Goal: Answer question/provide support: Share knowledge or assist other users

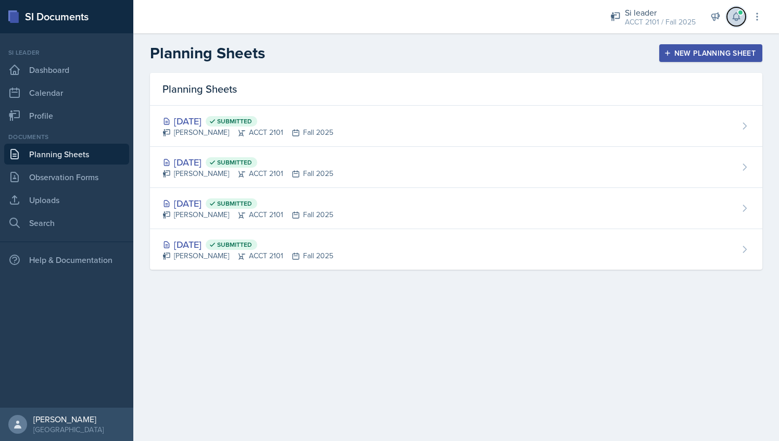
click at [735, 16] on icon at bounding box center [736, 16] width 10 height 10
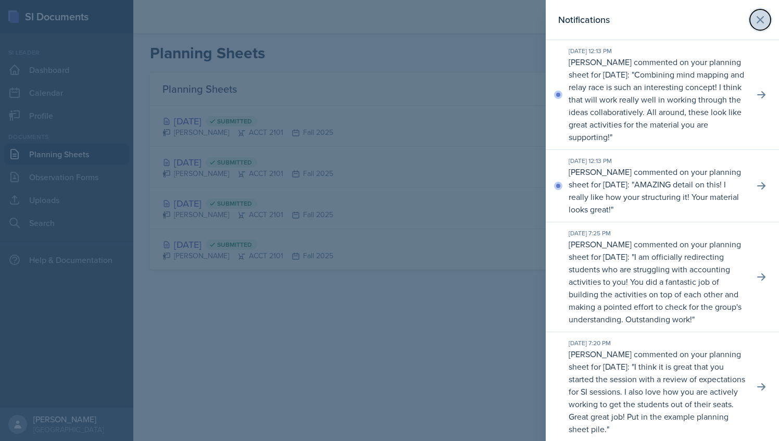
click at [754, 17] on icon at bounding box center [760, 20] width 12 height 12
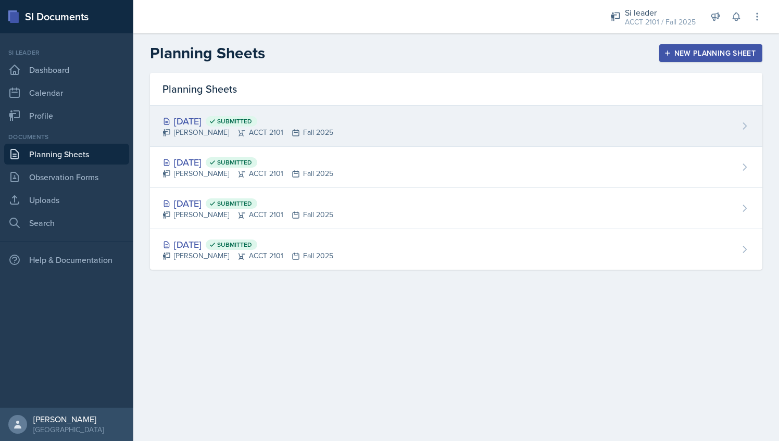
click at [319, 126] on div "[DATE] Submitted" at bounding box center [247, 121] width 171 height 14
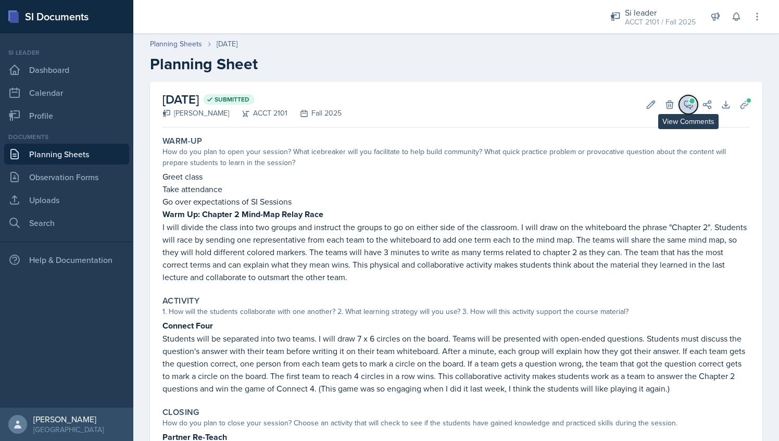
click at [683, 103] on icon at bounding box center [688, 104] width 10 height 10
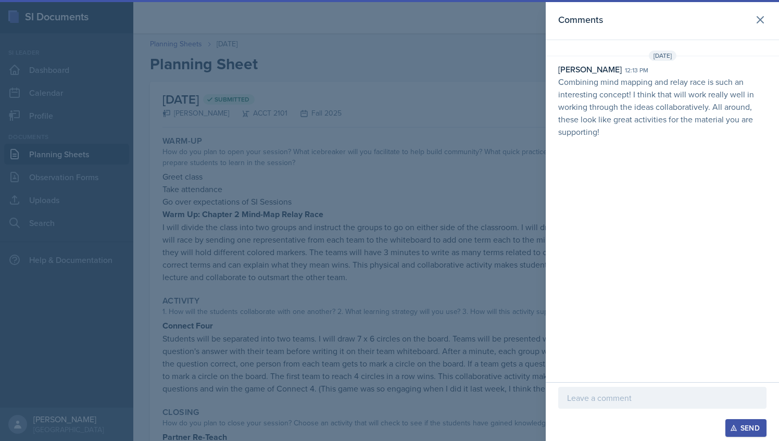
click at [621, 389] on div at bounding box center [662, 398] width 208 height 22
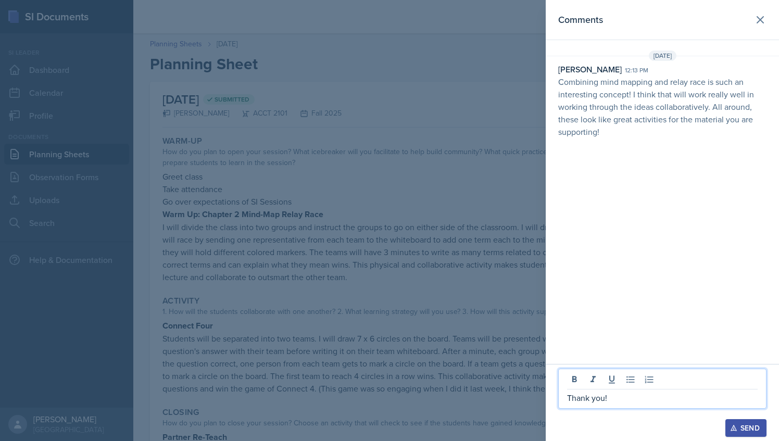
click at [743, 431] on div "Send" at bounding box center [746, 428] width 28 height 8
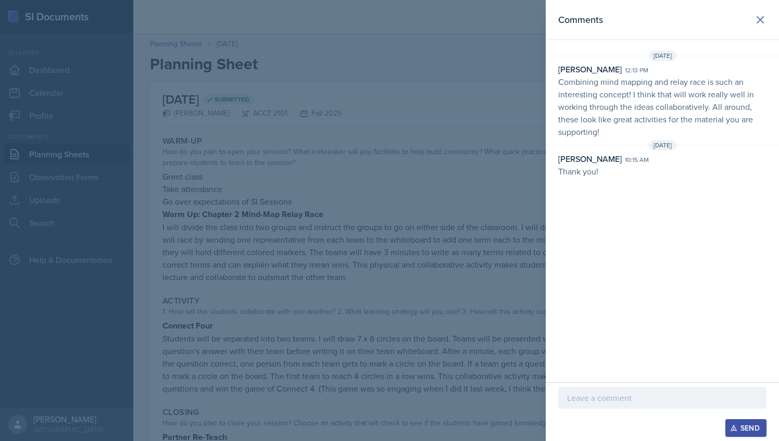
click at [749, 19] on div "Comments" at bounding box center [662, 19] width 208 height 15
click at [761, 22] on icon at bounding box center [760, 20] width 12 height 12
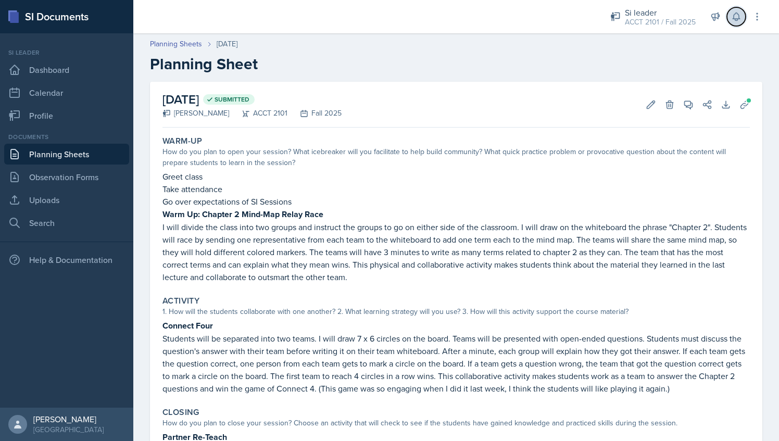
click at [736, 16] on icon at bounding box center [736, 16] width 10 height 10
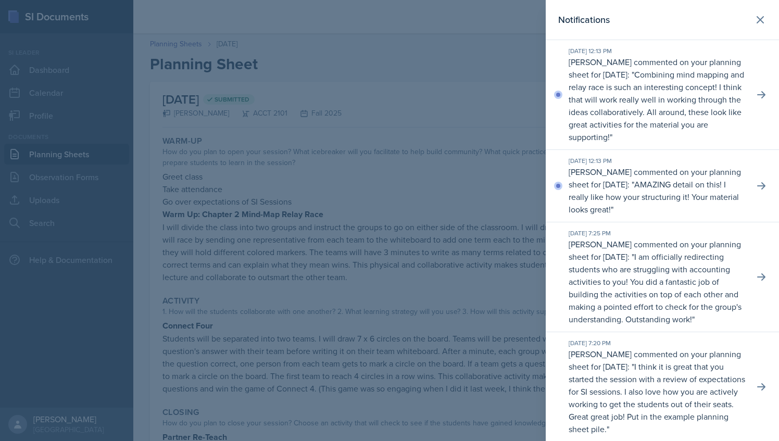
click at [617, 207] on p "AMAZING detail on this! I really like how your structuring it! Your material lo…" at bounding box center [654, 197] width 170 height 36
click at [757, 190] on icon at bounding box center [761, 185] width 8 height 7
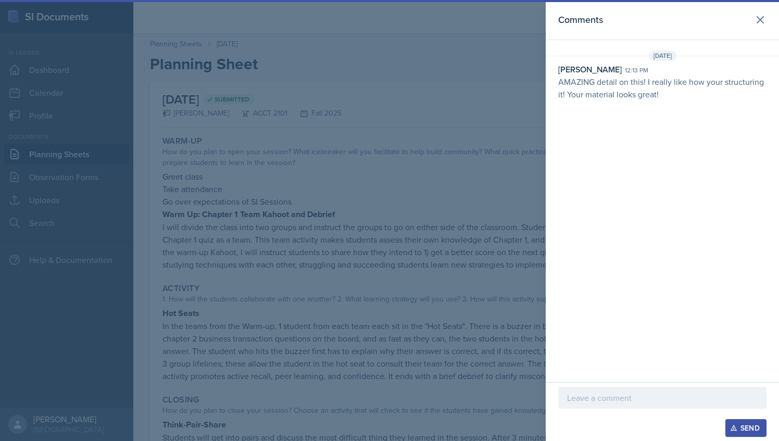
click at [612, 396] on p at bounding box center [662, 398] width 191 height 12
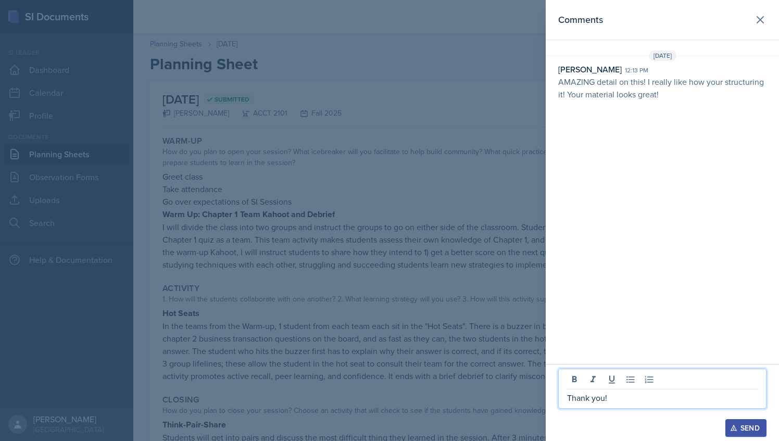
click at [760, 434] on button "Send" at bounding box center [745, 428] width 41 height 18
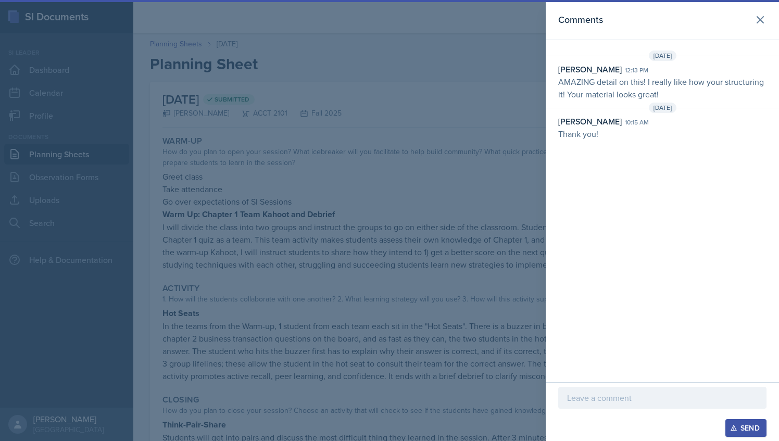
click at [485, 92] on div at bounding box center [389, 220] width 779 height 441
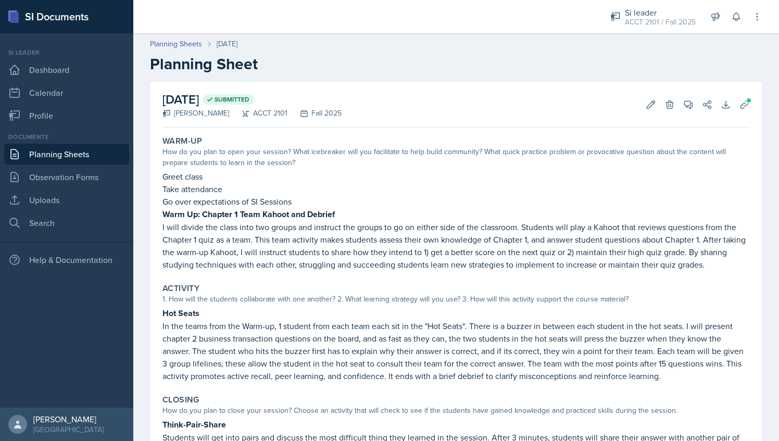
click at [737, 27] on div "Si leader ACCT 2101 / Fall 2025 Team lead The Phantoms of The Opera / Fall 2025…" at bounding box center [679, 16] width 167 height 33
click at [736, 20] on icon at bounding box center [736, 17] width 7 height 8
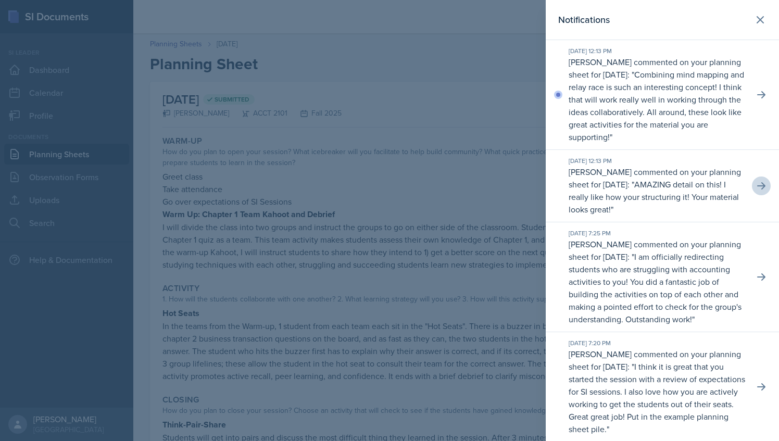
click at [668, 299] on p "I am officially redirecting students who are struggling with accounting activit…" at bounding box center [655, 288] width 173 height 74
click at [757, 282] on icon at bounding box center [761, 277] width 10 height 10
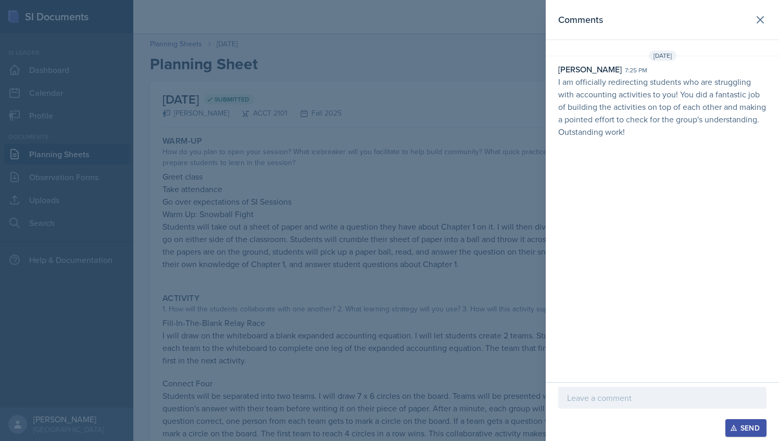
click at [616, 406] on div at bounding box center [662, 398] width 208 height 22
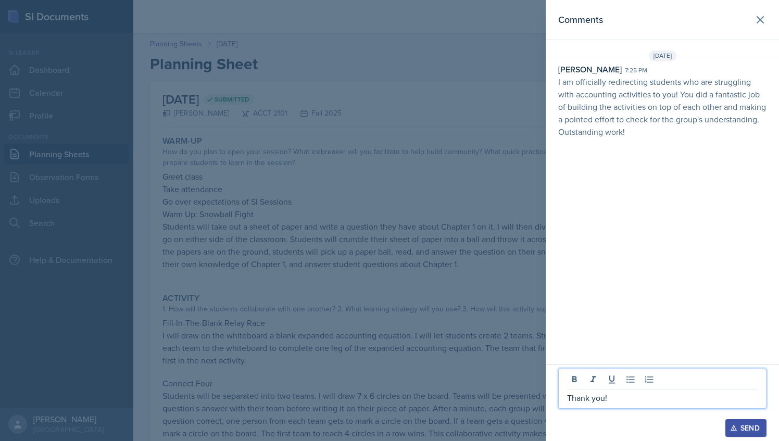
click at [750, 422] on button "Send" at bounding box center [745, 428] width 41 height 18
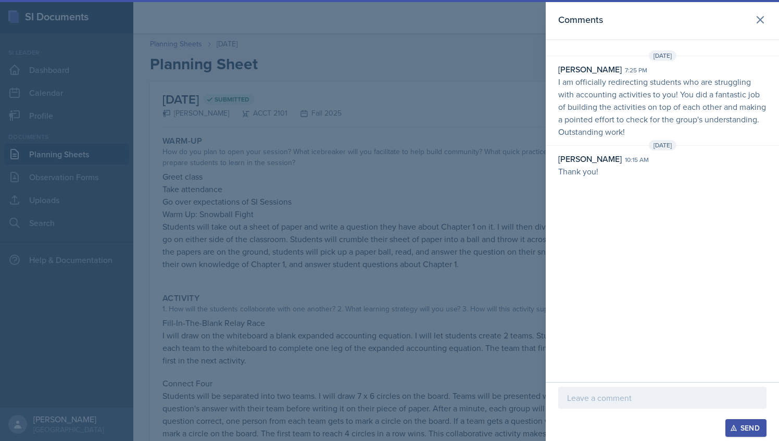
click at [471, 202] on div at bounding box center [389, 220] width 779 height 441
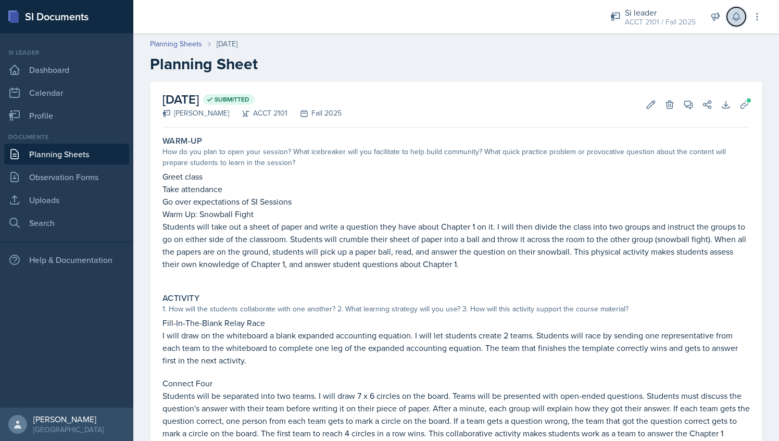
click at [733, 23] on button at bounding box center [736, 16] width 19 height 19
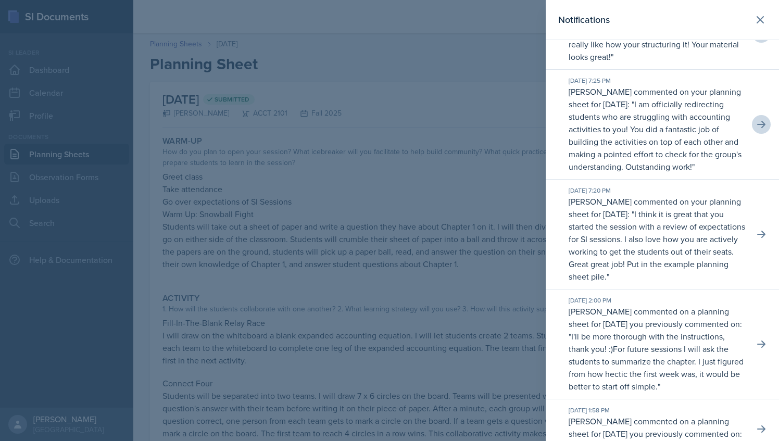
scroll to position [154, 0]
click at [756, 238] on icon at bounding box center [761, 233] width 10 height 10
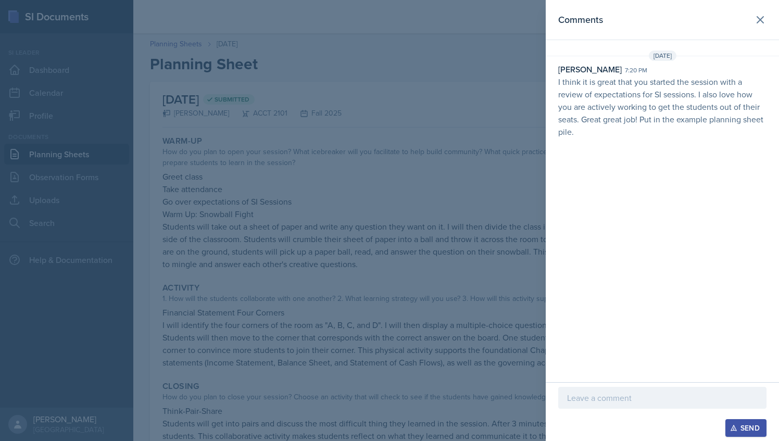
click at [610, 408] on div at bounding box center [662, 398] width 208 height 22
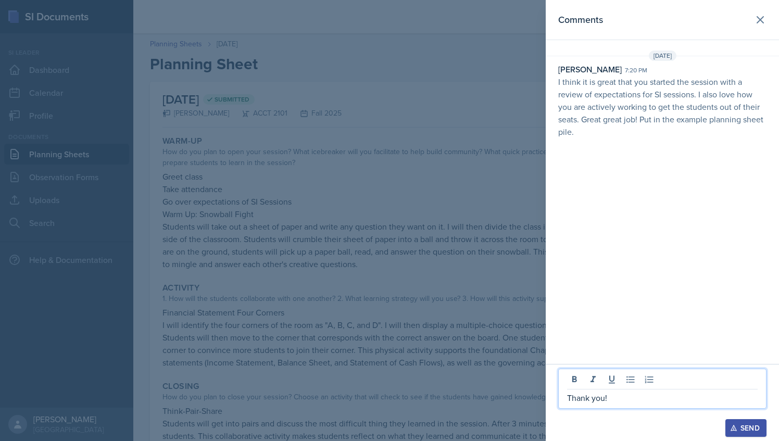
click at [731, 429] on icon "button" at bounding box center [733, 427] width 7 height 7
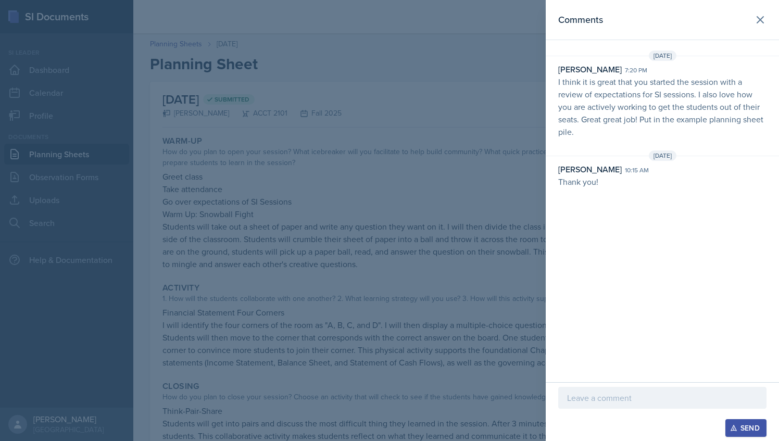
click at [435, 225] on div at bounding box center [389, 220] width 779 height 441
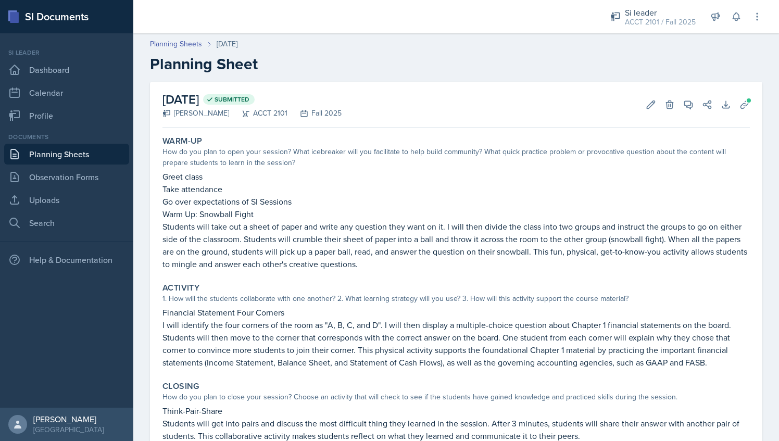
click at [104, 155] on link "Planning Sheets" at bounding box center [66, 154] width 125 height 21
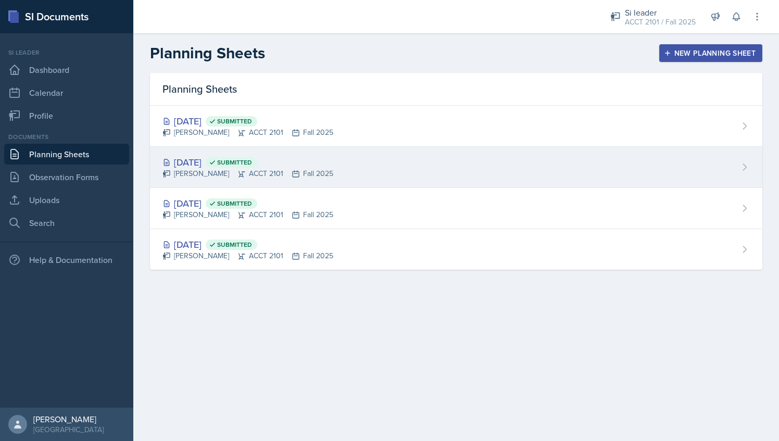
click at [248, 169] on div "[PERSON_NAME] ACCT 2101 Fall 2025" at bounding box center [247, 173] width 171 height 11
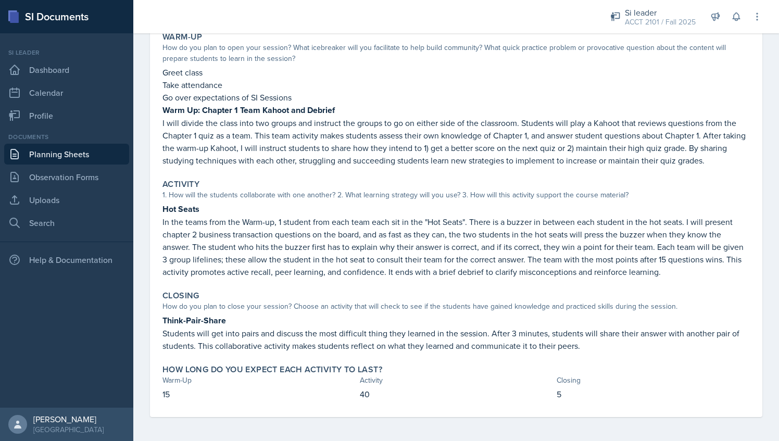
scroll to position [104, 0]
click at [667, 18] on div "ACCT 2101 / Fall 2025" at bounding box center [660, 22] width 71 height 11
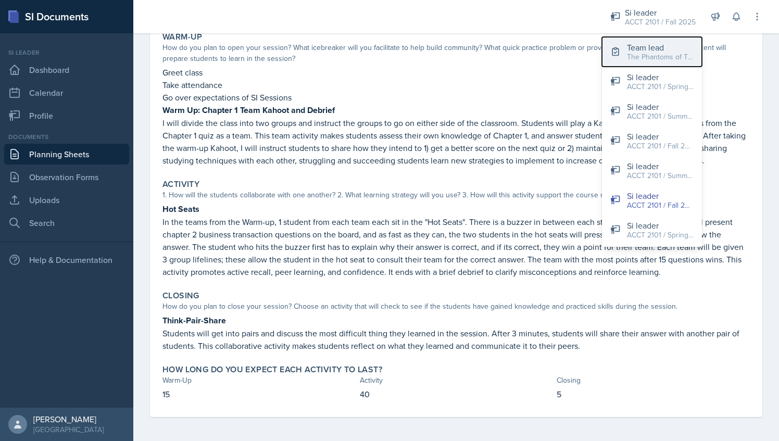
click at [667, 55] on div "The Phantoms of The Opera / Fall 2025" at bounding box center [660, 57] width 67 height 11
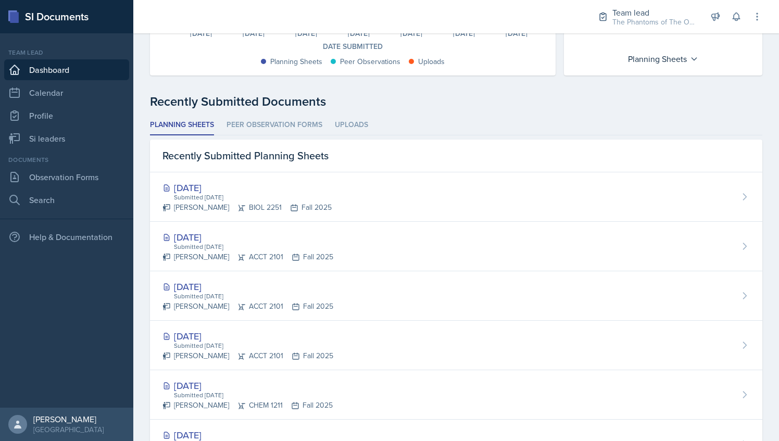
scroll to position [214, 0]
click at [49, 131] on link "Si leaders" at bounding box center [66, 138] width 125 height 21
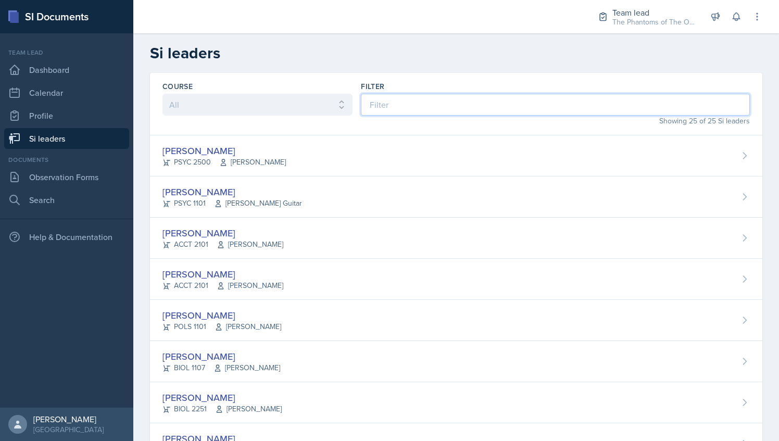
click at [370, 103] on input at bounding box center [555, 105] width 389 height 22
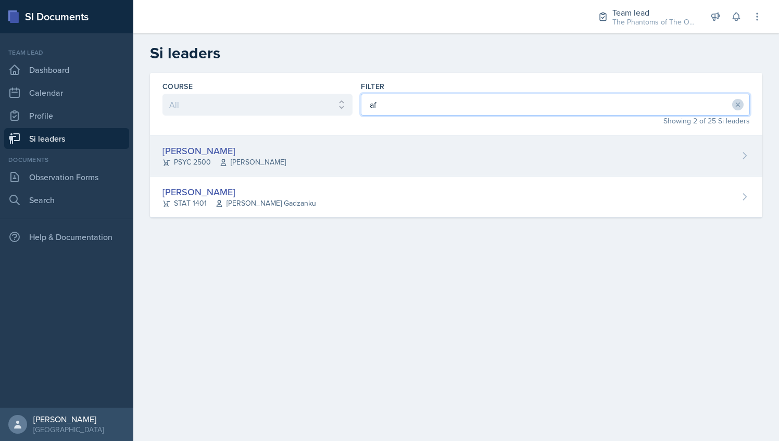
type input "af"
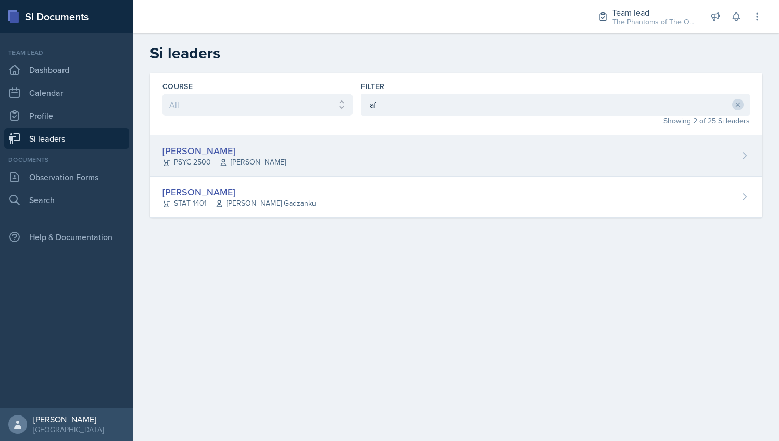
click at [313, 156] on div "[PERSON_NAME] PSYC 2500 [PERSON_NAME]" at bounding box center [456, 155] width 612 height 41
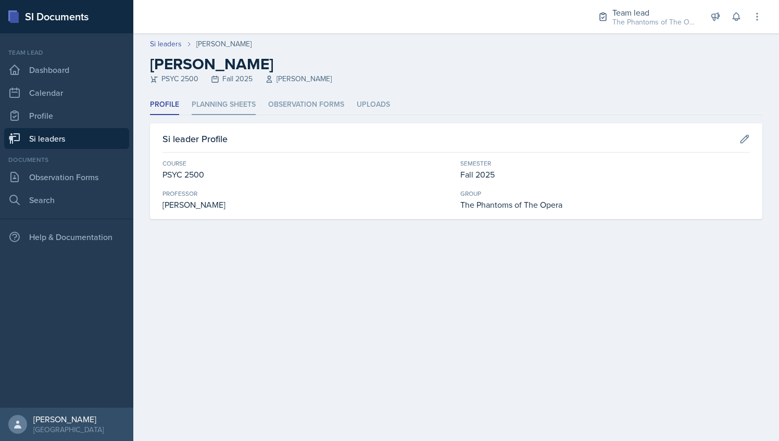
click at [224, 106] on li "Planning Sheets" at bounding box center [224, 105] width 64 height 20
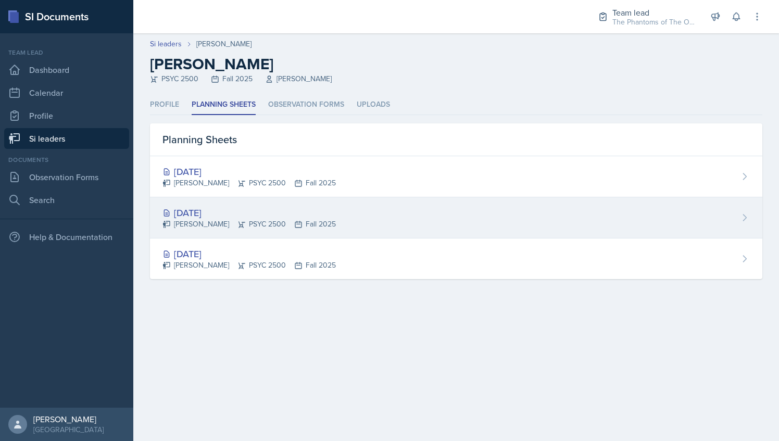
click at [250, 219] on div "[PERSON_NAME] PSYC 2500 Fall 2025" at bounding box center [248, 224] width 173 height 11
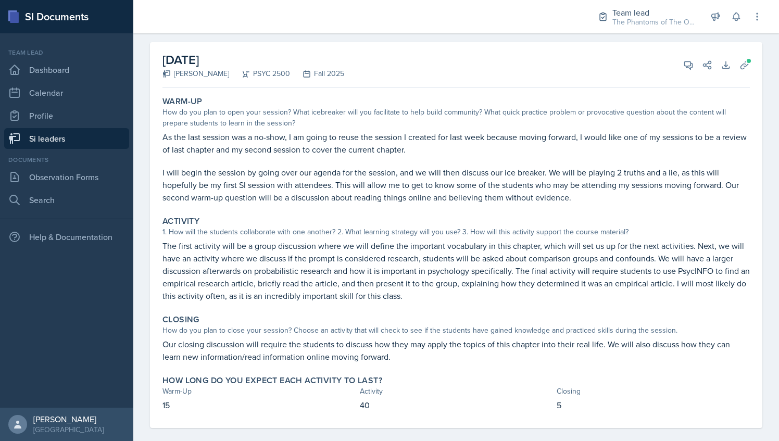
scroll to position [54, 0]
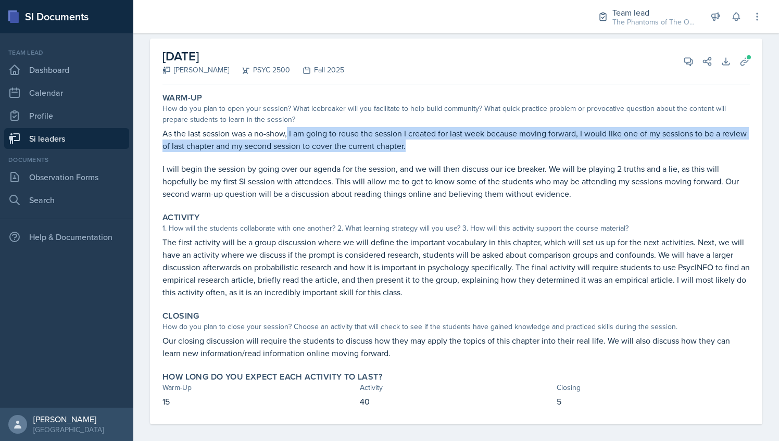
drag, startPoint x: 287, startPoint y: 133, endPoint x: 442, endPoint y: 153, distance: 155.9
click at [442, 153] on div "As the last session was a no-show, I am going to reuse the session I created fo…" at bounding box center [455, 163] width 587 height 73
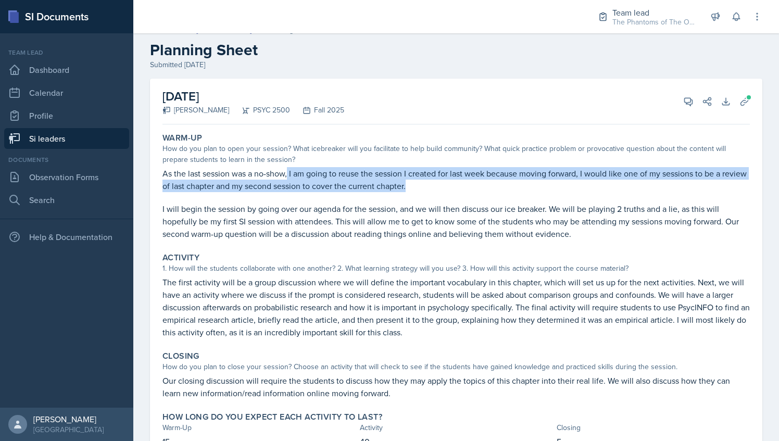
scroll to position [62, 0]
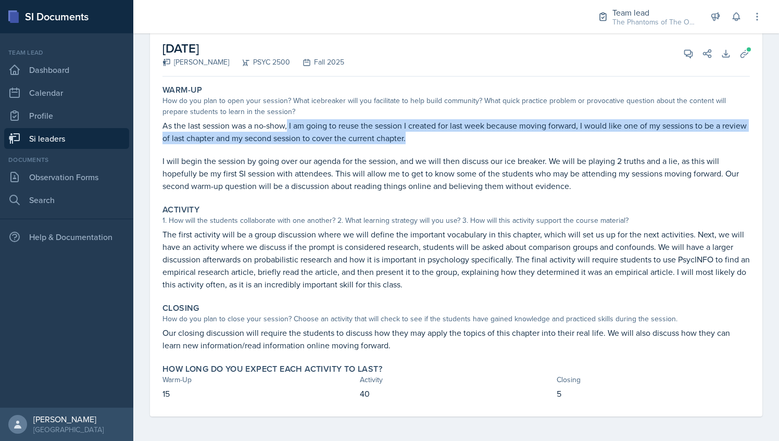
click at [444, 142] on p "As the last session was a no-show, I am going to reuse the session I created fo…" at bounding box center [455, 131] width 587 height 25
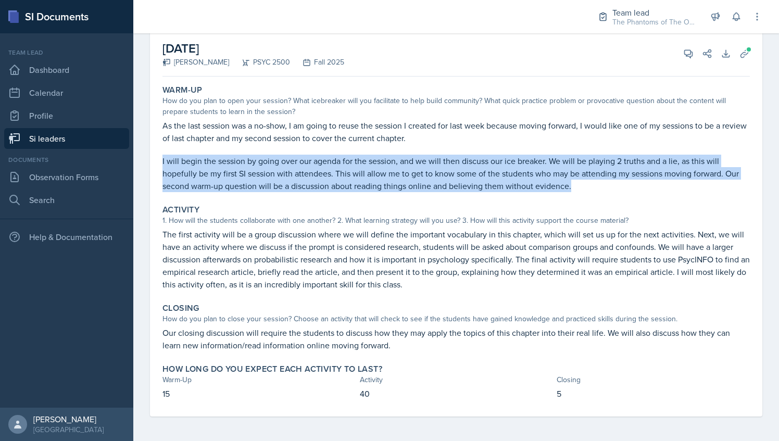
drag, startPoint x: 159, startPoint y: 160, endPoint x: 592, endPoint y: 183, distance: 432.9
click at [592, 183] on div "Warm-Up How do you plan to open your session? What icebreaker will you facilita…" at bounding box center [456, 139] width 596 height 116
click at [503, 184] on p "I will begin the session by going over our agenda for the session, and we will …" at bounding box center [455, 173] width 587 height 37
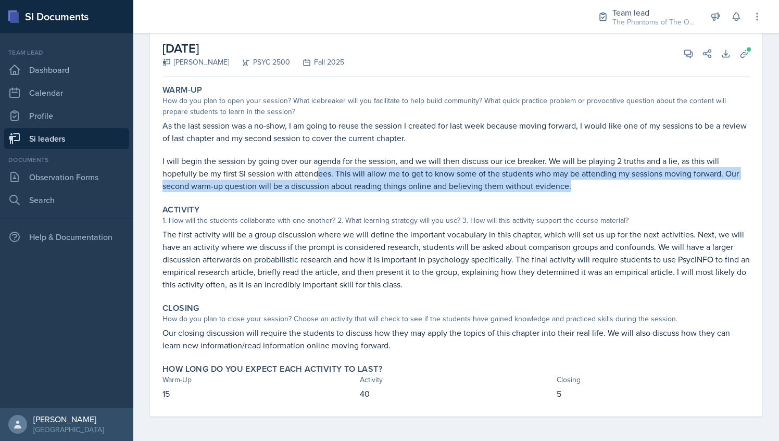
drag, startPoint x: 319, startPoint y: 173, endPoint x: 585, endPoint y: 182, distance: 266.3
click at [585, 182] on p "I will begin the session by going over our agenda for the session, and we will …" at bounding box center [455, 173] width 587 height 37
click at [437, 179] on p "I will begin the session by going over our agenda for the session, and we will …" at bounding box center [455, 173] width 587 height 37
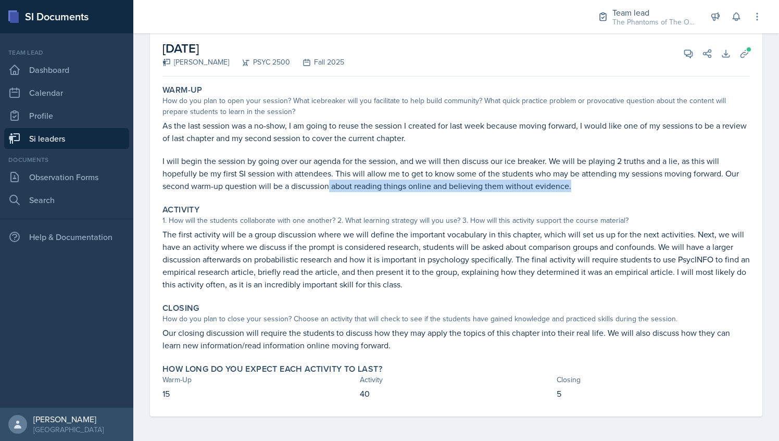
drag, startPoint x: 327, startPoint y: 189, endPoint x: 572, endPoint y: 184, distance: 244.8
click at [572, 184] on p "I will begin the session by going over our agenda for the session, and we will …" at bounding box center [455, 173] width 587 height 37
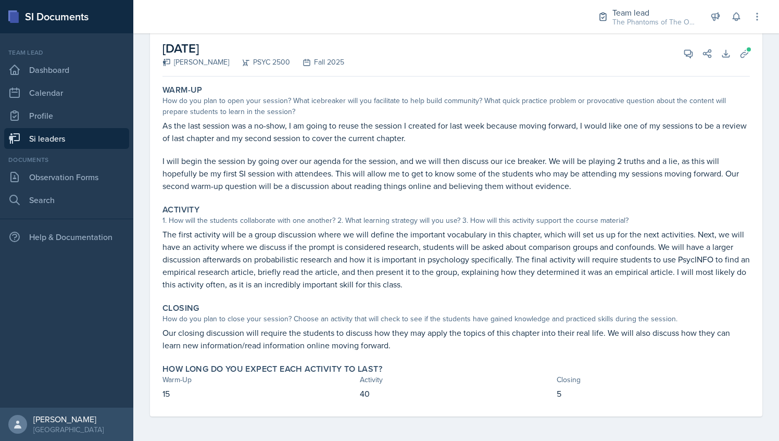
click at [488, 203] on div "Activity 1. How will the students collaborate with one another? 2. What learnin…" at bounding box center [456, 247] width 596 height 94
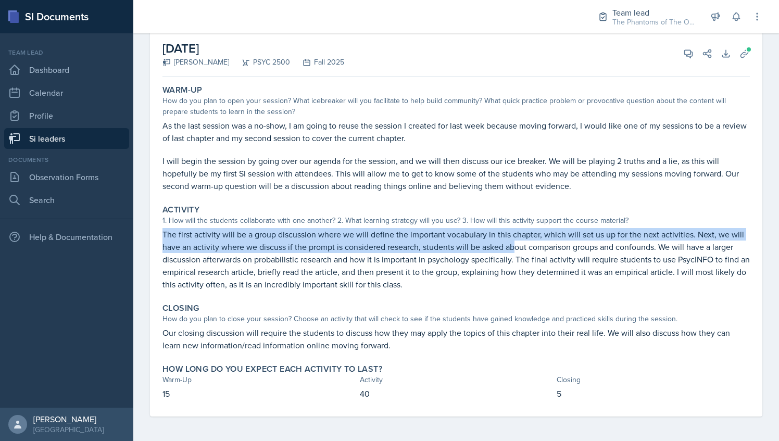
drag, startPoint x: 164, startPoint y: 234, endPoint x: 516, endPoint y: 241, distance: 352.1
click at [516, 241] on p "The first activity will be a group discussion where we will define the importan…" at bounding box center [455, 259] width 587 height 62
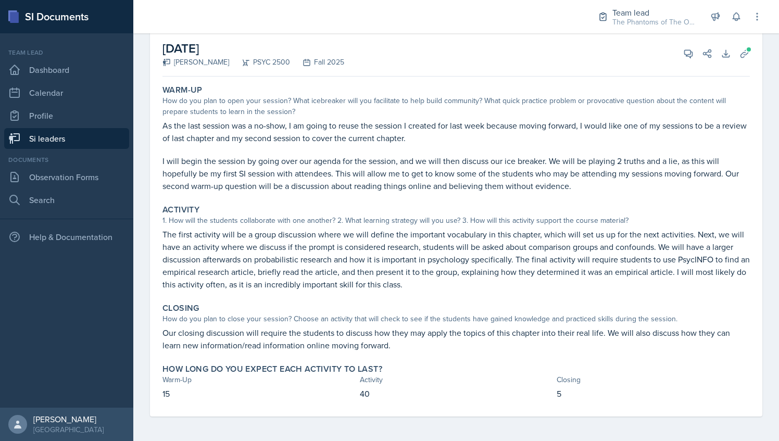
drag, startPoint x: 516, startPoint y: 241, endPoint x: 550, endPoint y: 293, distance: 62.8
click at [550, 293] on div "Activity 1. How will the students collaborate with one another? 2. What learnin…" at bounding box center [456, 247] width 596 height 94
click at [683, 57] on icon at bounding box center [688, 53] width 10 height 10
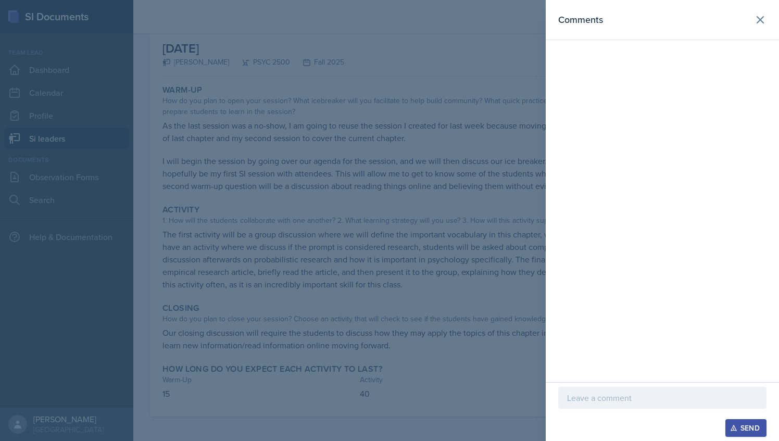
click at [596, 398] on p at bounding box center [662, 398] width 191 height 12
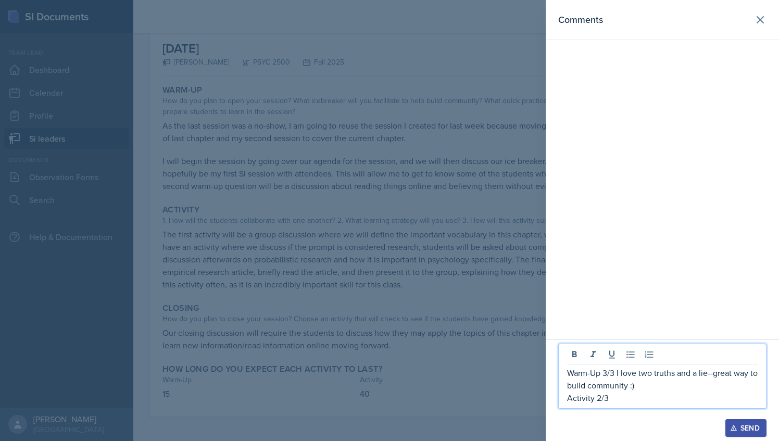
click at [451, 294] on div at bounding box center [389, 220] width 779 height 441
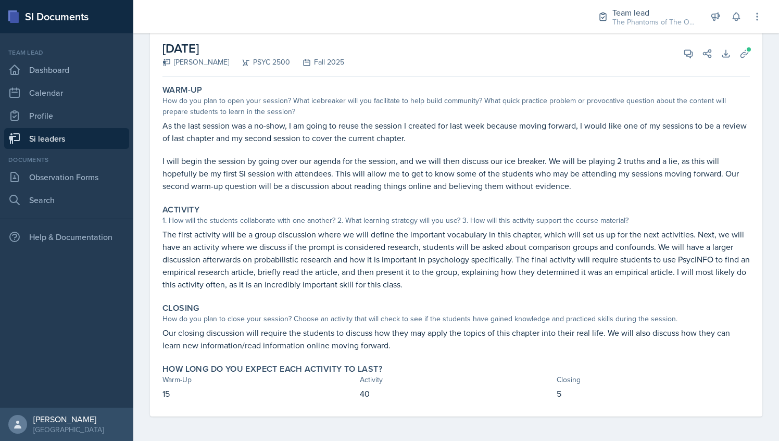
click at [163, 232] on p "The first activity will be a group discussion where we will define the importan…" at bounding box center [455, 259] width 587 height 62
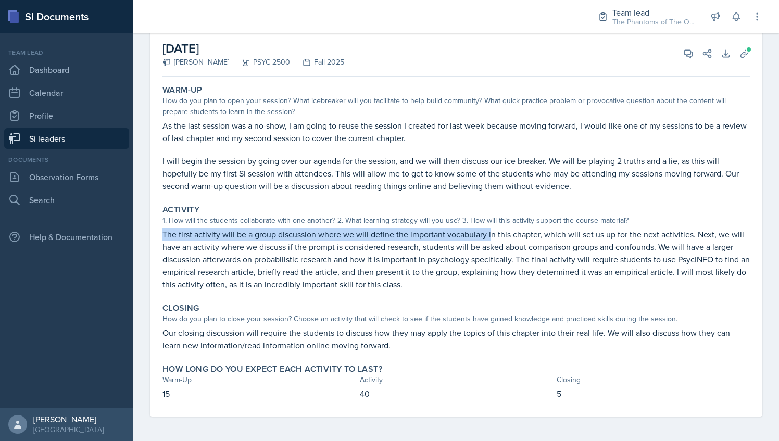
drag, startPoint x: 162, startPoint y: 234, endPoint x: 489, endPoint y: 236, distance: 326.5
click at [489, 236] on p "The first activity will be a group discussion where we will define the importan…" at bounding box center [455, 259] width 587 height 62
click at [683, 56] on icon at bounding box center [688, 53] width 10 height 10
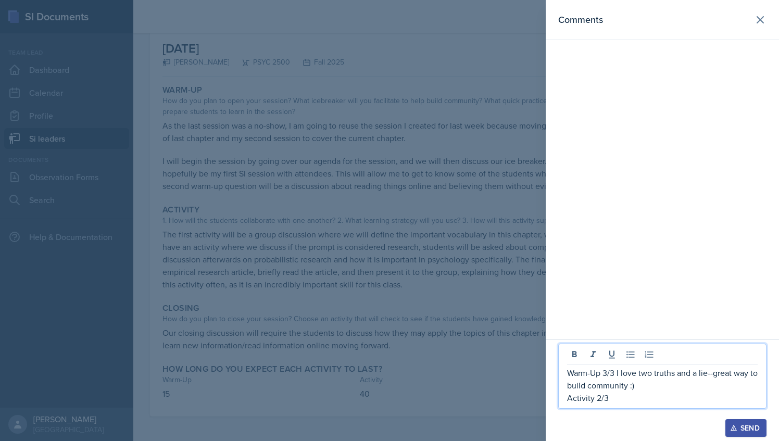
click at [631, 401] on p "Activity 2/3" at bounding box center [662, 398] width 191 height 12
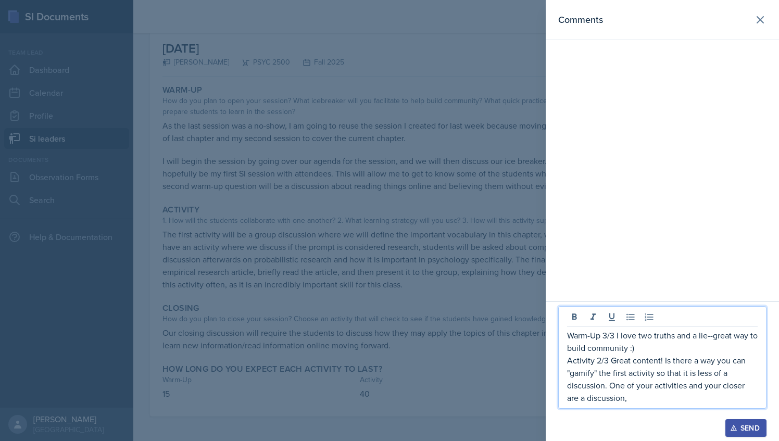
click at [572, 402] on p "Activity 2/3 Great content! Is there a way you can "gamify" the first activity …" at bounding box center [662, 379] width 191 height 50
click at [622, 398] on p "Activity 2/3 Great content! Is there a way you can "gamify" the first activity …" at bounding box center [662, 379] width 191 height 50
click at [571, 401] on p "Activity 2/3 Great content! Is there a way you can "gamify" the first activity …" at bounding box center [662, 379] width 191 height 50
click at [662, 402] on p "Activity 2/3 Great content! Is there a way you can "gamify" the first activity …" at bounding box center [662, 379] width 191 height 50
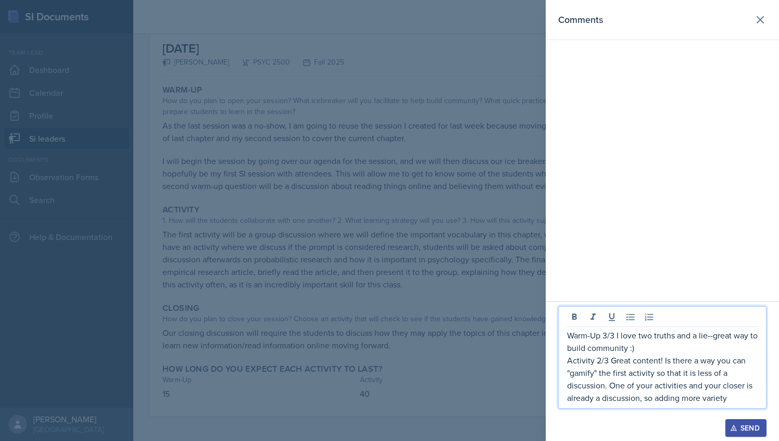
click at [649, 397] on p "Activity 2/3 Great content! Is there a way you can "gamify" the first activity …" at bounding box center [662, 379] width 191 height 50
click at [659, 400] on p "Activity 2/3 Great content! Is there a way you can "gamify" the first activity …" at bounding box center [662, 379] width 191 height 50
click at [657, 398] on p "Activity 2/3 Great content! Is there a way you can "gamify" the first activity …" at bounding box center [662, 379] width 191 height 50
click at [756, 403] on p "Activity 2/3 Great content! Is there a way you can "gamify" the first activity …" at bounding box center [662, 379] width 191 height 50
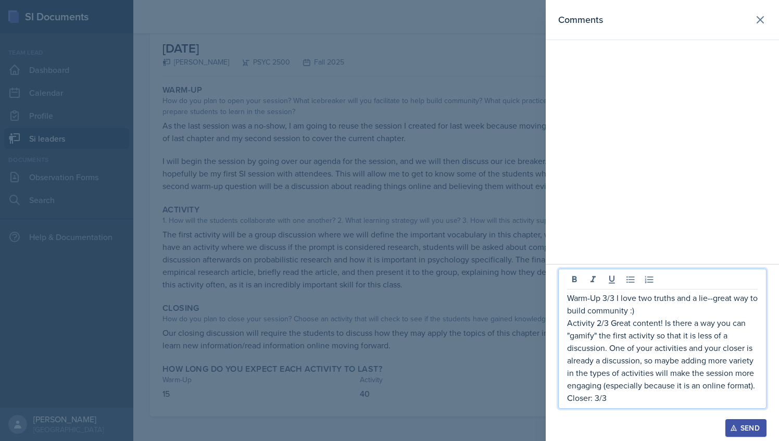
click at [730, 382] on p "Activity 2/3 Great content! Is there a way you can "gamify" the first activity …" at bounding box center [662, 354] width 191 height 75
click at [628, 399] on p "Closer: 3/3" at bounding box center [662, 398] width 191 height 12
click at [616, 396] on p "Closer: 2/3" at bounding box center [662, 398] width 191 height 12
click at [610, 402] on p "Closer: 2/3" at bounding box center [662, 398] width 191 height 12
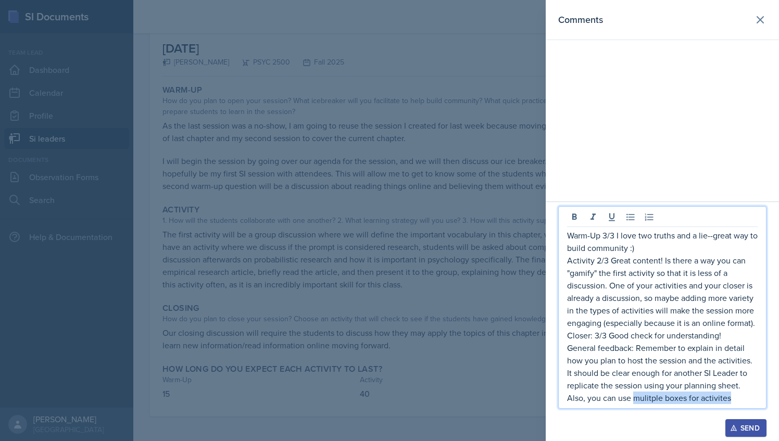
drag, startPoint x: 633, startPoint y: 399, endPoint x: 734, endPoint y: 398, distance: 101.0
click at [734, 398] on p "General feedback: Remember to explain in detail how you plan to host the sessio…" at bounding box center [662, 373] width 191 height 62
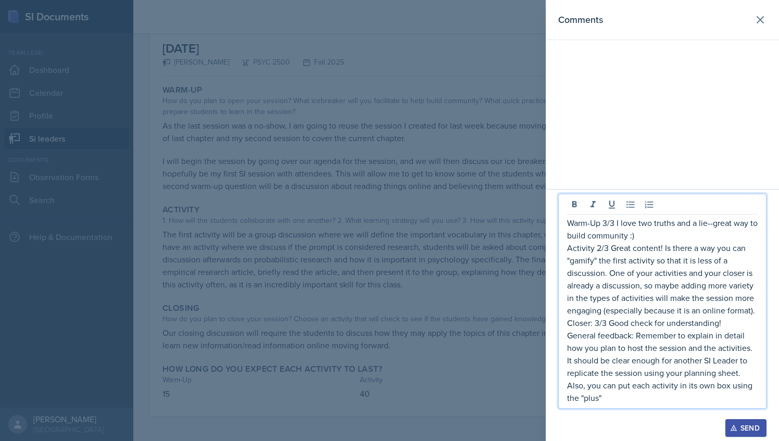
click at [737, 385] on p "General feedback: Remember to explain in detail how you plan to host the sessio…" at bounding box center [662, 366] width 191 height 75
click at [675, 404] on p "General feedback: Remember to explain in detail how you plan to host the sessio…" at bounding box center [662, 366] width 191 height 75
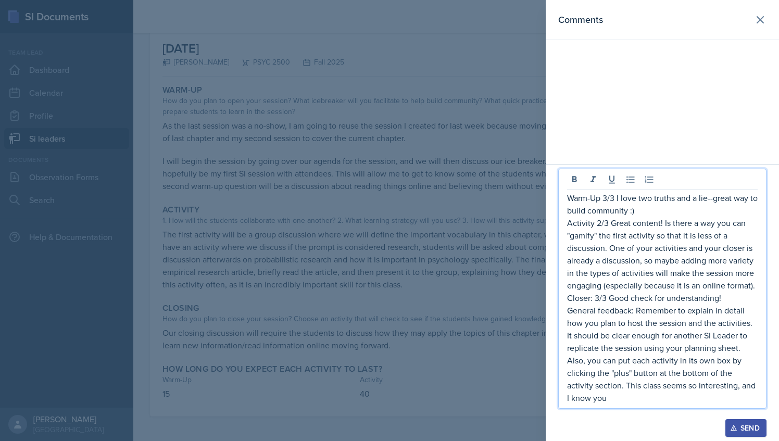
click at [629, 397] on p "General feedback: Remember to explain in detail how you plan to host the sessio…" at bounding box center [662, 354] width 191 height 100
drag, startPoint x: 568, startPoint y: 199, endPoint x: 683, endPoint y: 403, distance: 233.6
click at [683, 403] on div "Warm-Up 3/3 I love two truths and a lie--great way to build community :) Activi…" at bounding box center [662, 298] width 191 height 212
copy div "Warm-Up 3/3 I love two truths and a lie--great way to build community :) Activi…"
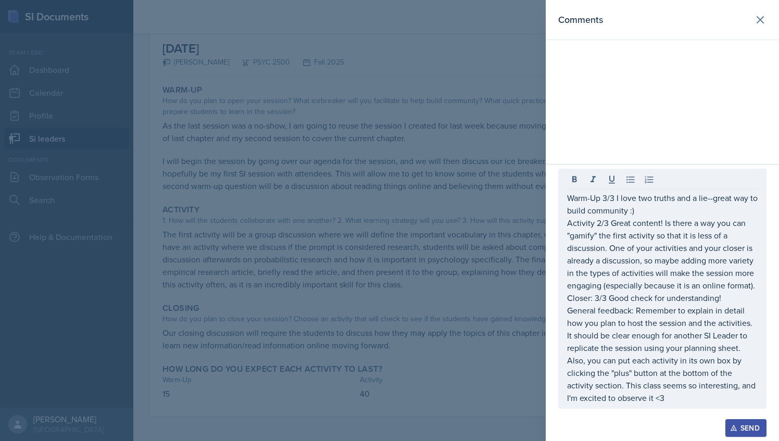
click at [750, 424] on div "Send" at bounding box center [746, 428] width 28 height 8
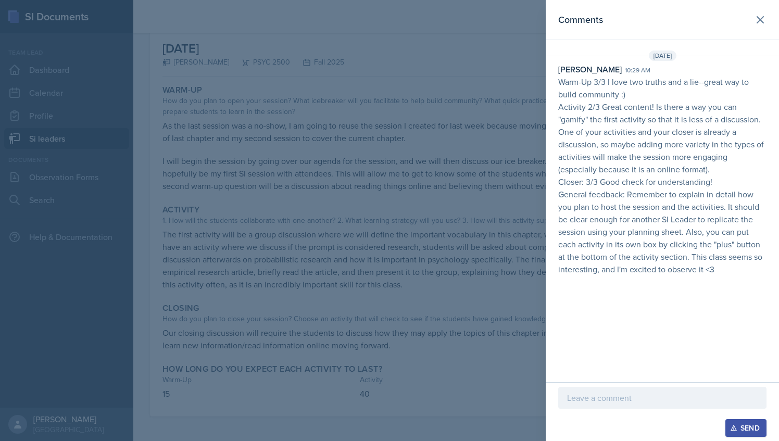
click at [443, 171] on div at bounding box center [389, 220] width 779 height 441
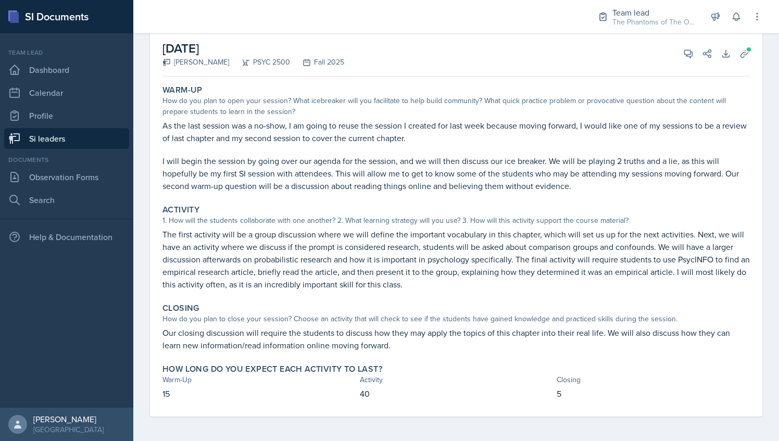
click at [84, 138] on link "Si leaders" at bounding box center [66, 138] width 125 height 21
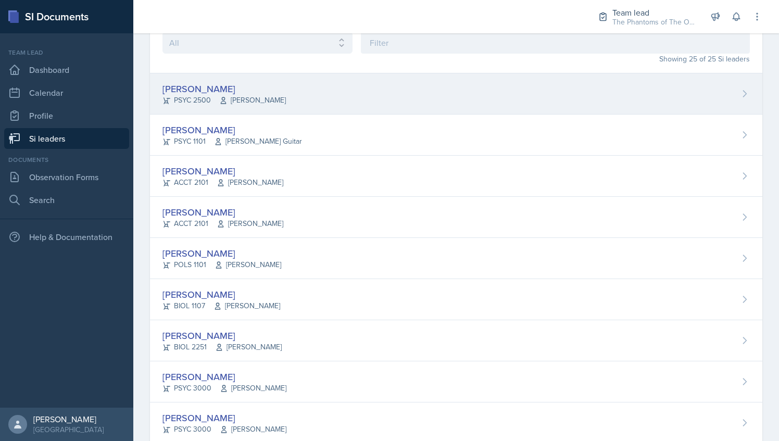
click at [294, 90] on div "[PERSON_NAME] PSYC 2500 [PERSON_NAME]" at bounding box center [456, 93] width 612 height 41
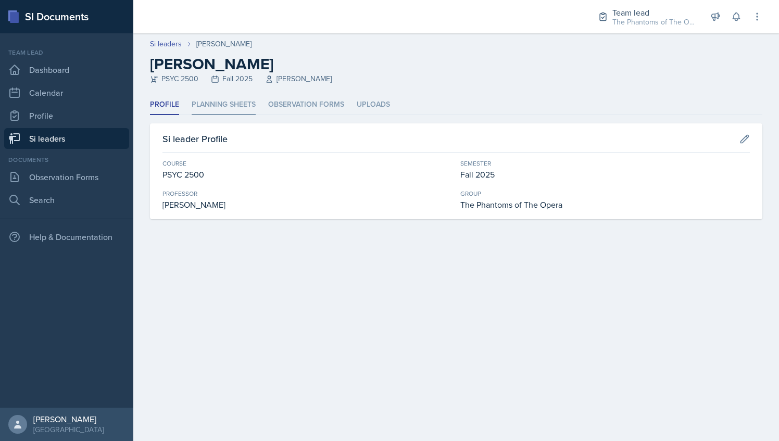
click at [244, 107] on li "Planning Sheets" at bounding box center [224, 105] width 64 height 20
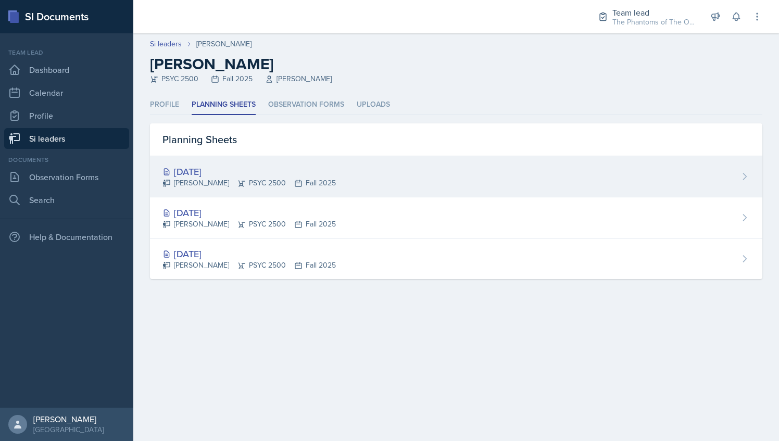
click at [267, 175] on div "[DATE]" at bounding box center [248, 172] width 173 height 14
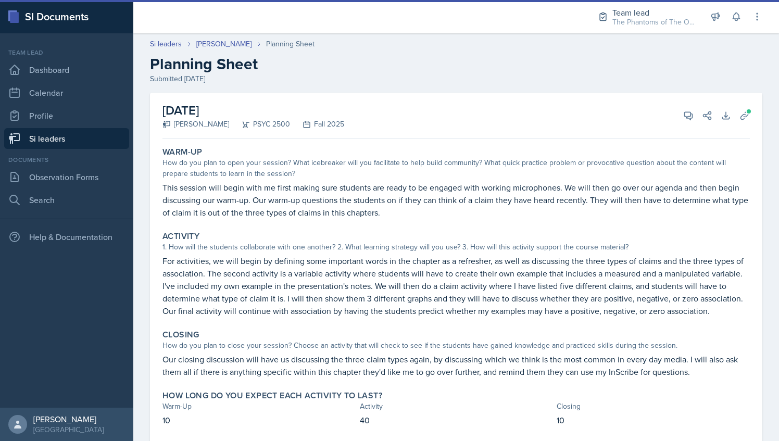
scroll to position [39, 0]
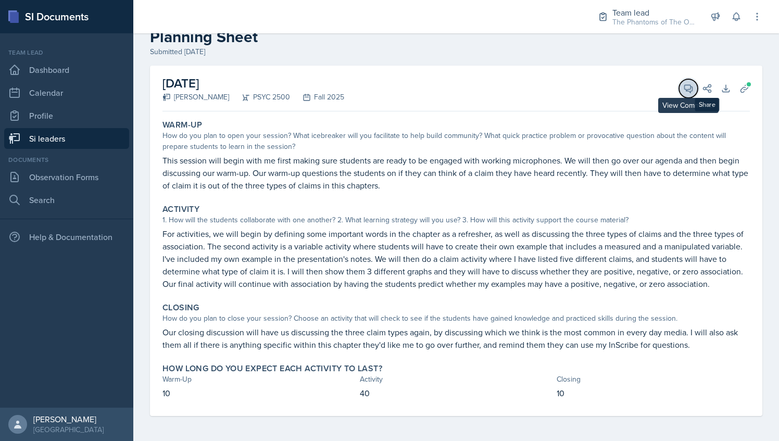
click at [682, 79] on button "View Comments" at bounding box center [688, 88] width 19 height 19
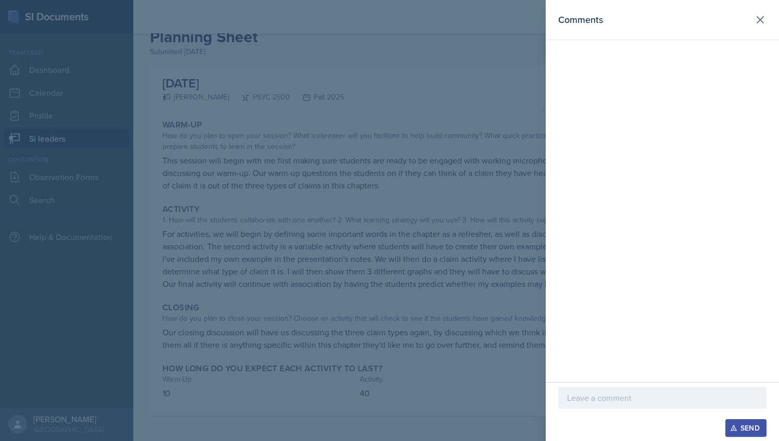
click at [469, 281] on div at bounding box center [389, 220] width 779 height 441
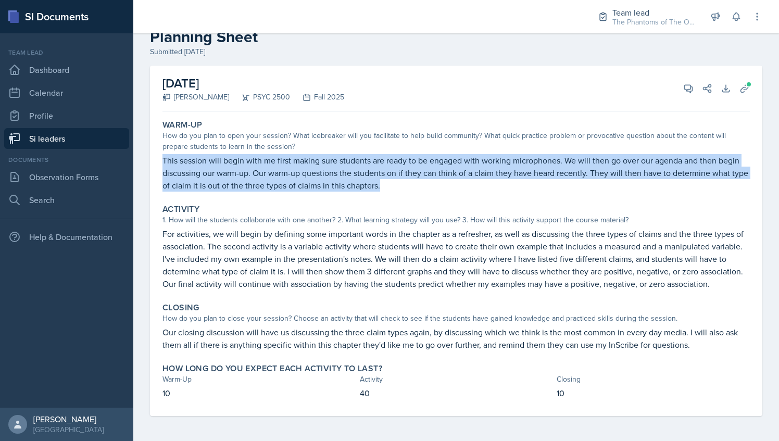
drag, startPoint x: 164, startPoint y: 148, endPoint x: 405, endPoint y: 179, distance: 243.7
click at [405, 179] on div "Warm-Up How do you plan to open your session? What icebreaker will you facilita…" at bounding box center [456, 156] width 596 height 80
click at [593, 176] on p "This session will begin with me first making sure students are ready to be enga…" at bounding box center [455, 172] width 587 height 37
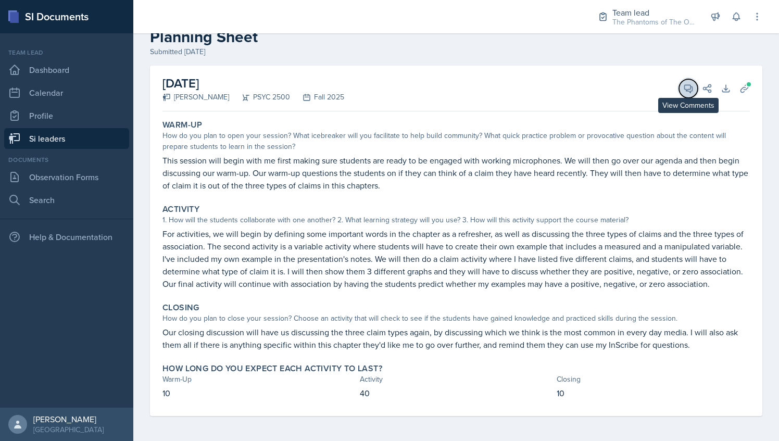
click at [679, 79] on button "View Comments" at bounding box center [688, 88] width 19 height 19
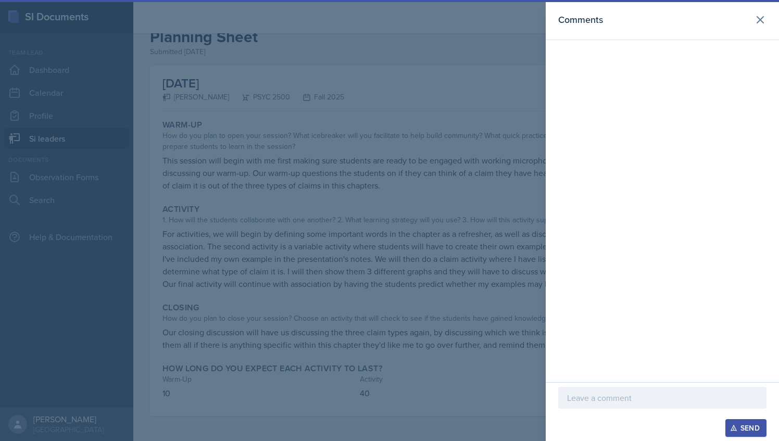
click at [582, 385] on div "Send" at bounding box center [662, 411] width 233 height 59
click at [582, 407] on div at bounding box center [662, 398] width 208 height 22
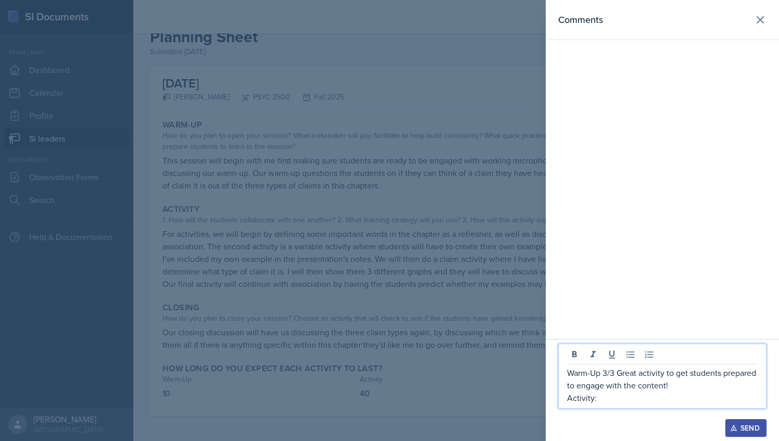
drag, startPoint x: 599, startPoint y: 399, endPoint x: 559, endPoint y: 363, distance: 53.5
click at [559, 363] on div "Warm-Up 3/3 Great activity to get students prepared to engage with the content!…" at bounding box center [662, 376] width 208 height 65
copy div "Warm-Up 3/3 Great activity to get students prepared to engage with the content!…"
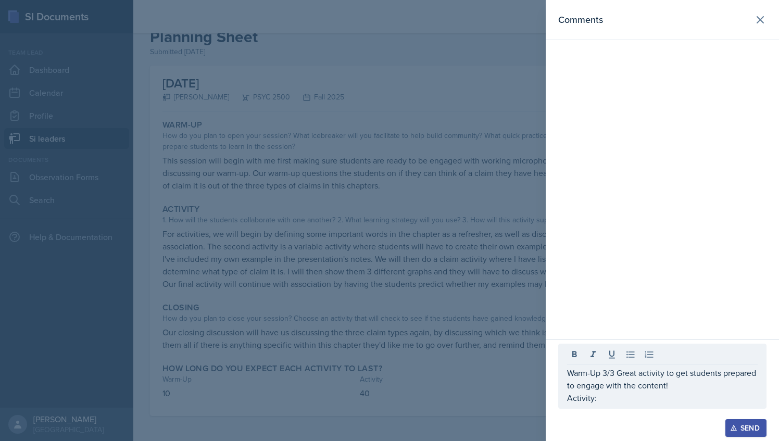
click at [468, 292] on div at bounding box center [389, 220] width 779 height 441
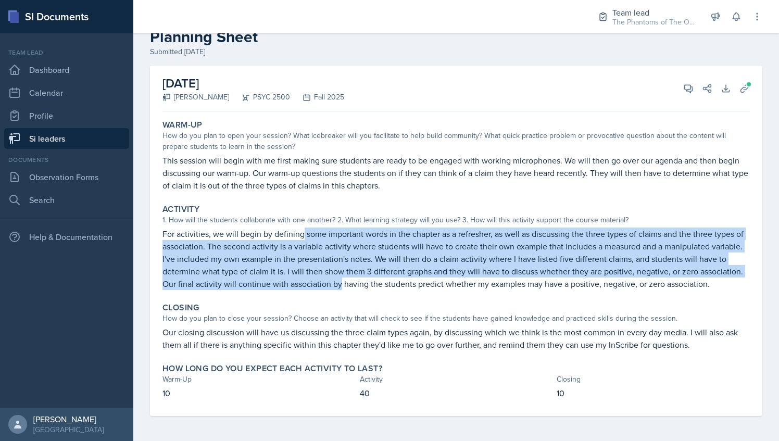
drag, startPoint x: 304, startPoint y: 222, endPoint x: 384, endPoint y: 265, distance: 90.6
click at [384, 265] on p "For activities, we will begin by defining some important words in the chapter a…" at bounding box center [455, 259] width 587 height 62
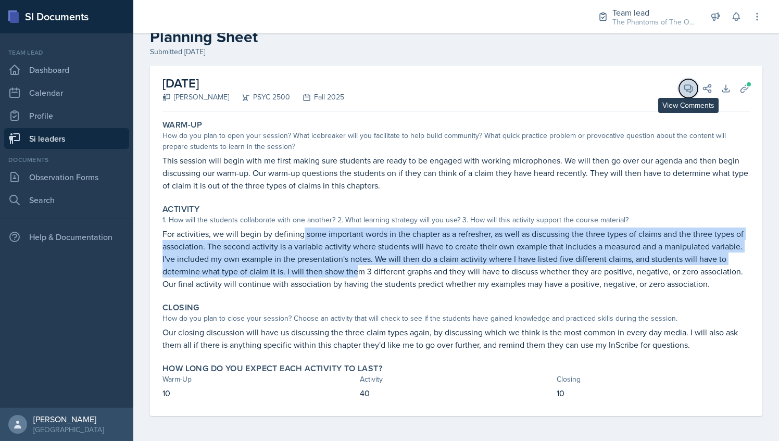
click at [679, 79] on button "View Comments" at bounding box center [688, 88] width 19 height 19
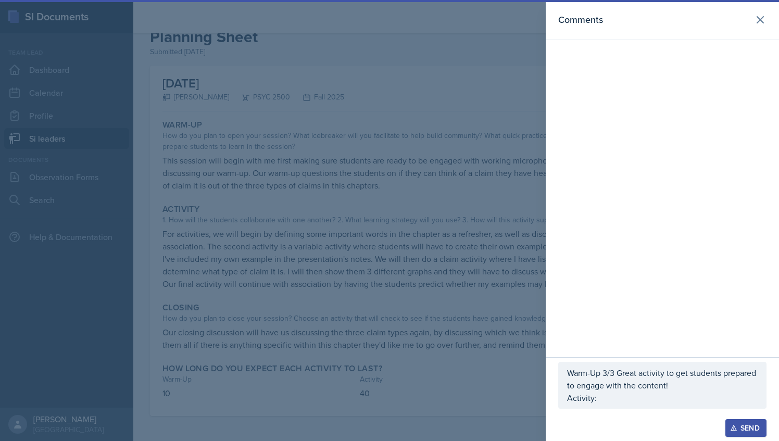
click at [630, 405] on div "Warm-Up 3/3 Great activity to get students prepared to engage with the content!…" at bounding box center [662, 385] width 208 height 47
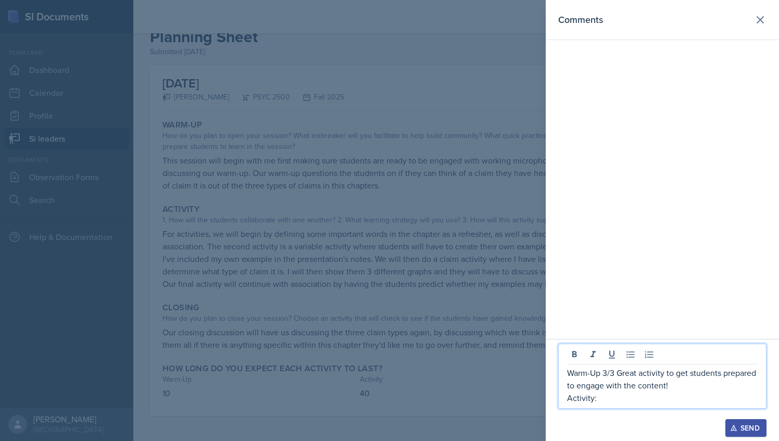
click at [628, 401] on p "Activity:" at bounding box center [662, 398] width 191 height 12
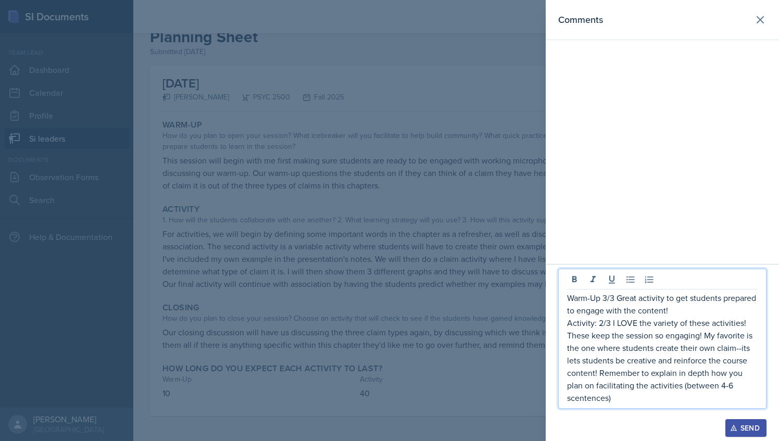
click at [579, 391] on p "Activity: 2/3 I LOVE the variety of these activities! These keep the session so…" at bounding box center [662, 360] width 191 height 87
click at [616, 399] on p "Activity: 2/3 I LOVE the variety of these activities! These keep the session so…" at bounding box center [662, 360] width 191 height 87
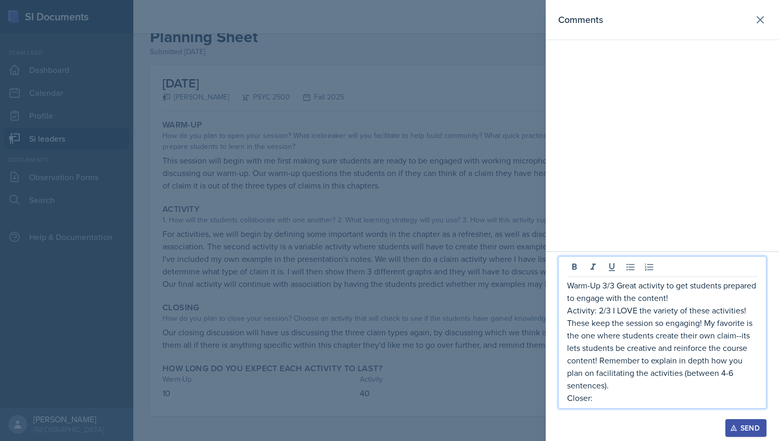
click at [600, 400] on p "Closer:" at bounding box center [662, 398] width 191 height 12
click at [696, 400] on p "Closer: 2/3 Can you gamify" at bounding box center [662, 398] width 191 height 12
drag, startPoint x: 668, startPoint y: 399, endPoint x: 597, endPoint y: 395, distance: 70.9
click at [597, 395] on p "Closer: 2/3 Can you gamify" at bounding box center [662, 398] width 191 height 12
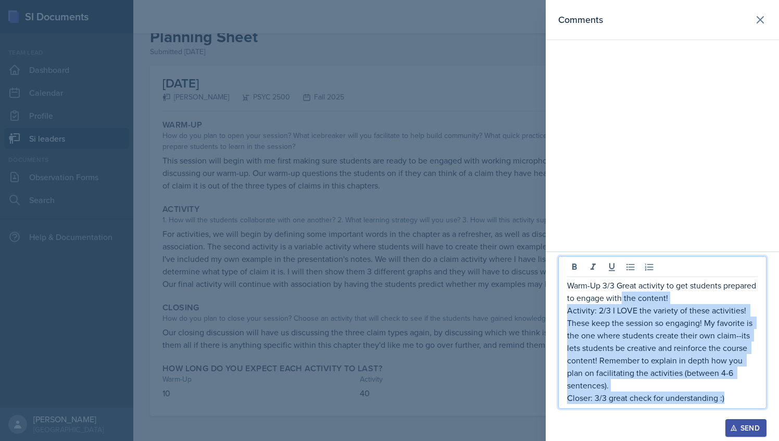
drag, startPoint x: 734, startPoint y: 398, endPoint x: 618, endPoint y: 297, distance: 154.3
click at [618, 297] on div "Warm-Up 3/3 Great activity to get students prepared to engage with the content!…" at bounding box center [662, 341] width 191 height 125
drag, startPoint x: 731, startPoint y: 398, endPoint x: 563, endPoint y: 284, distance: 202.5
click at [563, 284] on div "Warm-Up 3/3 Great activity to get students prepared to engage with the content!…" at bounding box center [662, 332] width 208 height 153
copy div "Warm-Up 3/3 Great activity to get students prepared to engage with the content!…"
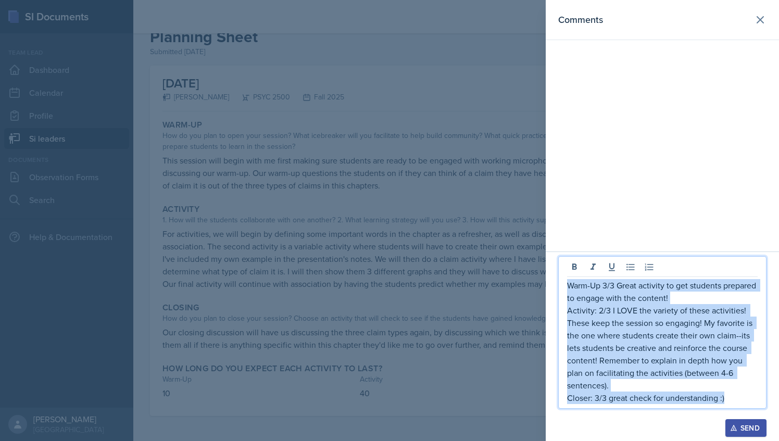
click at [734, 420] on button "Send" at bounding box center [745, 428] width 41 height 18
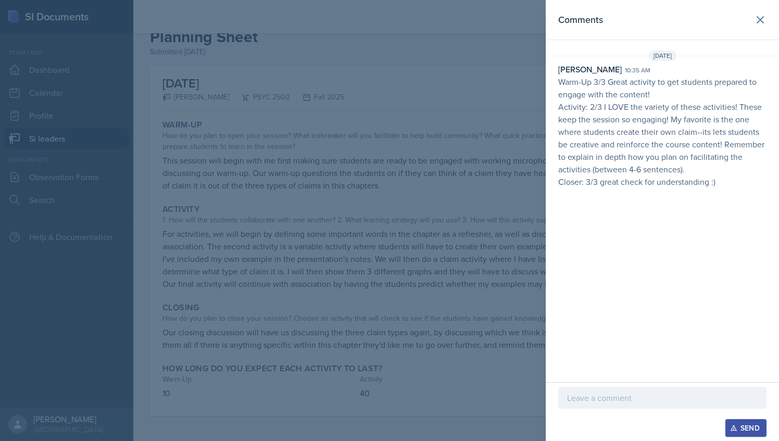
click at [277, 213] on div at bounding box center [389, 220] width 779 height 441
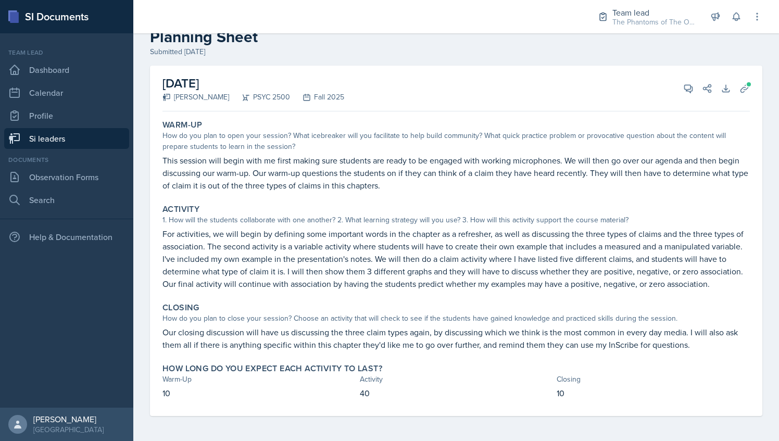
click at [73, 137] on link "Si leaders" at bounding box center [66, 138] width 125 height 21
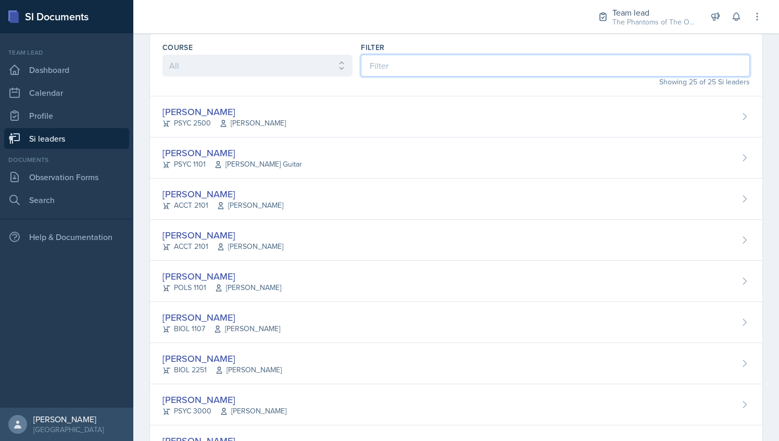
click at [446, 56] on input at bounding box center [555, 66] width 389 height 22
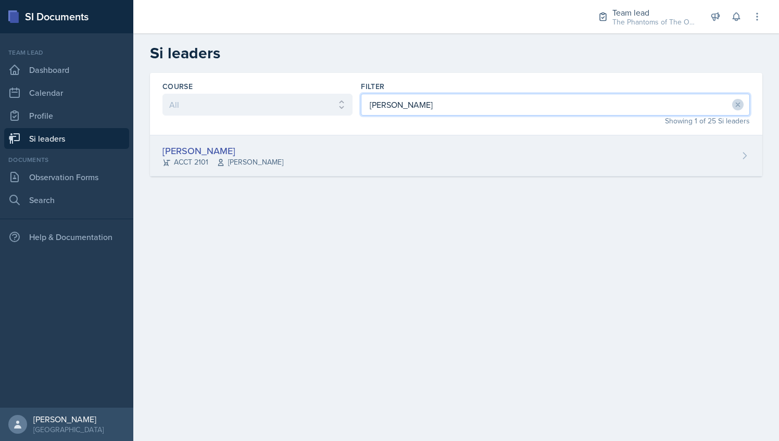
type input "[PERSON_NAME]"
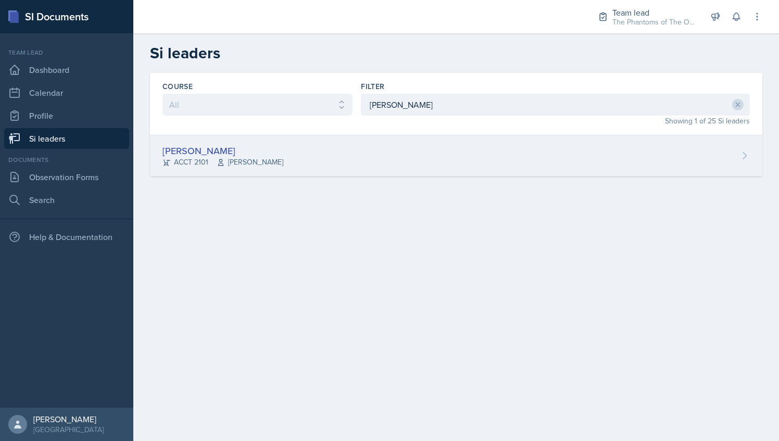
click at [239, 149] on div "[PERSON_NAME]" at bounding box center [222, 151] width 121 height 14
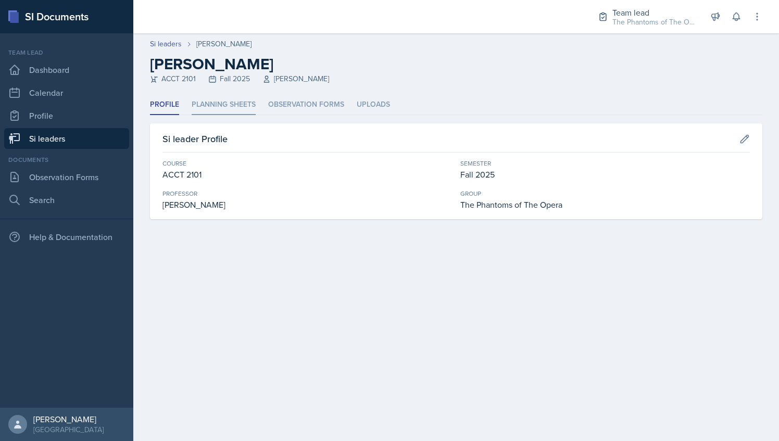
click at [232, 110] on li "Planning Sheets" at bounding box center [224, 105] width 64 height 20
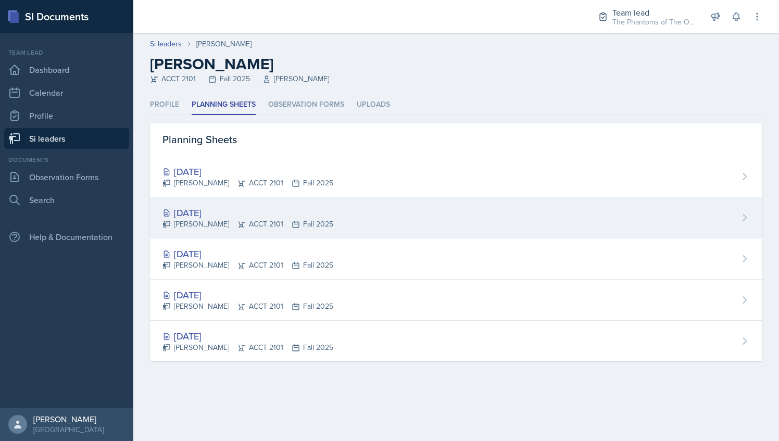
click at [284, 220] on div "[PERSON_NAME] ACCT 2101 Fall 2025" at bounding box center [247, 224] width 171 height 11
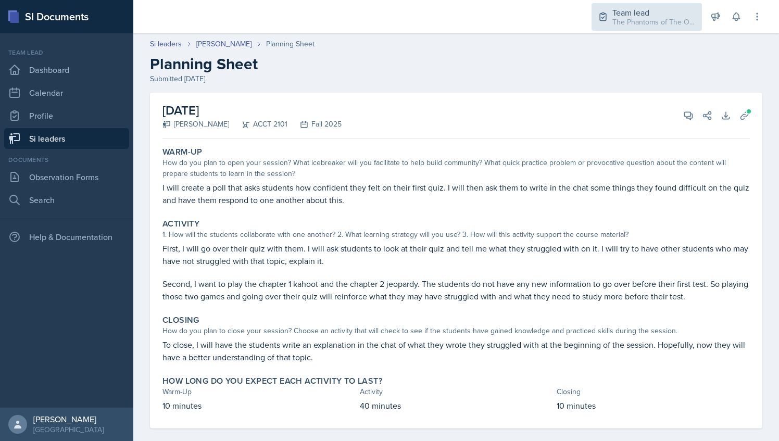
click at [647, 10] on div "Team lead" at bounding box center [653, 12] width 83 height 12
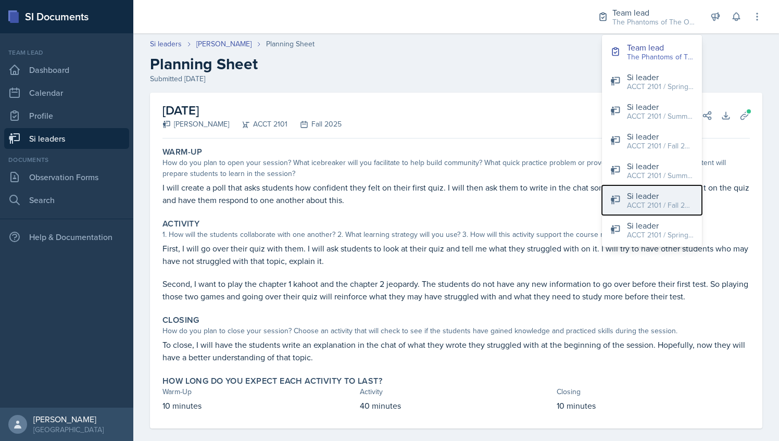
click at [649, 201] on div "ACCT 2101 / Fall 2025" at bounding box center [660, 205] width 67 height 11
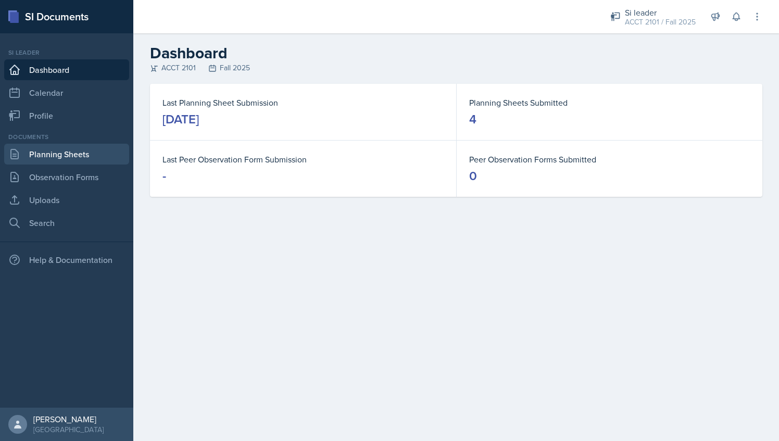
click at [103, 152] on link "Planning Sheets" at bounding box center [66, 154] width 125 height 21
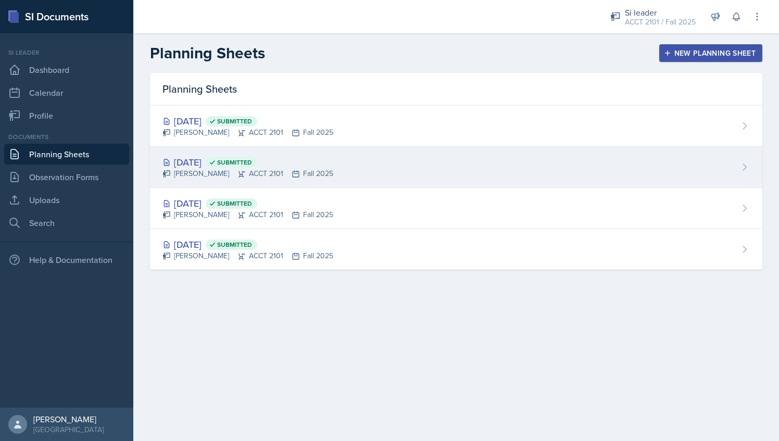
click at [330, 185] on div "[DATE] Submitted [PERSON_NAME] ACCT 2101 Fall 2025" at bounding box center [456, 167] width 612 height 41
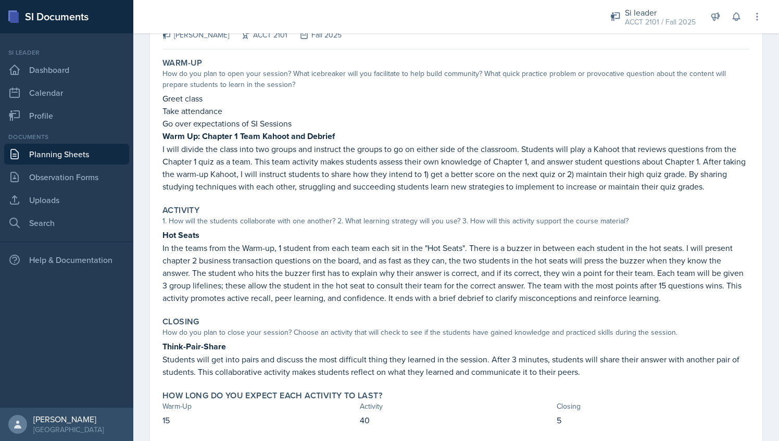
scroll to position [104, 0]
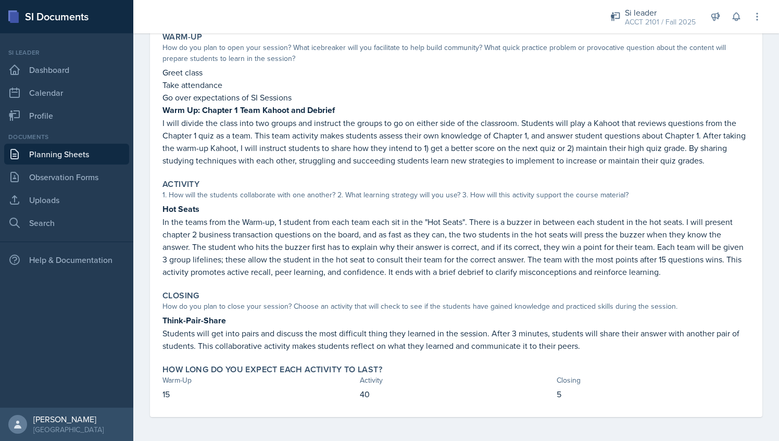
click at [104, 153] on link "Planning Sheets" at bounding box center [66, 154] width 125 height 21
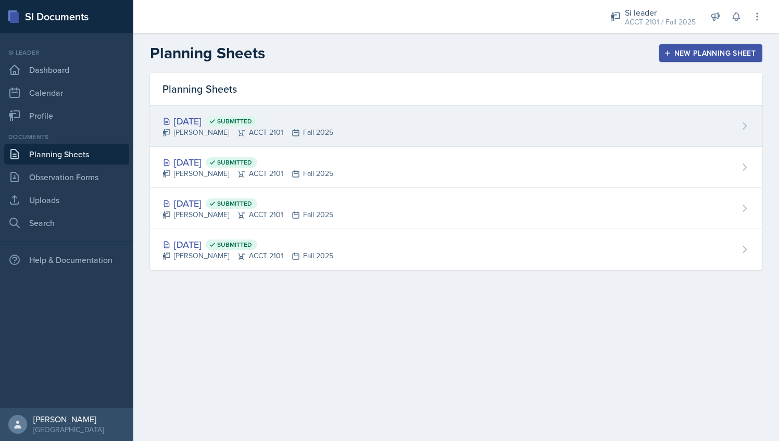
click at [256, 112] on div "[DATE] Submitted [PERSON_NAME] ACCT 2101 Fall 2025" at bounding box center [456, 126] width 612 height 41
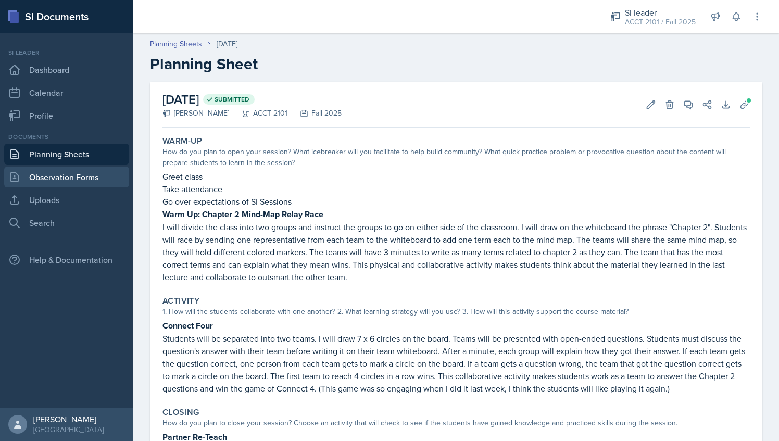
click at [42, 176] on link "Observation Forms" at bounding box center [66, 177] width 125 height 21
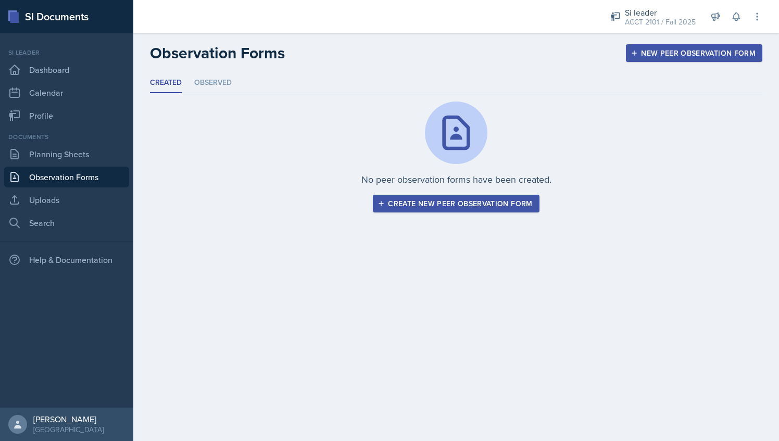
click at [90, 143] on div "Documents Planning Sheets Observation Forms Uploads Search" at bounding box center [66, 182] width 125 height 101
click at [91, 145] on link "Planning Sheets" at bounding box center [66, 154] width 125 height 21
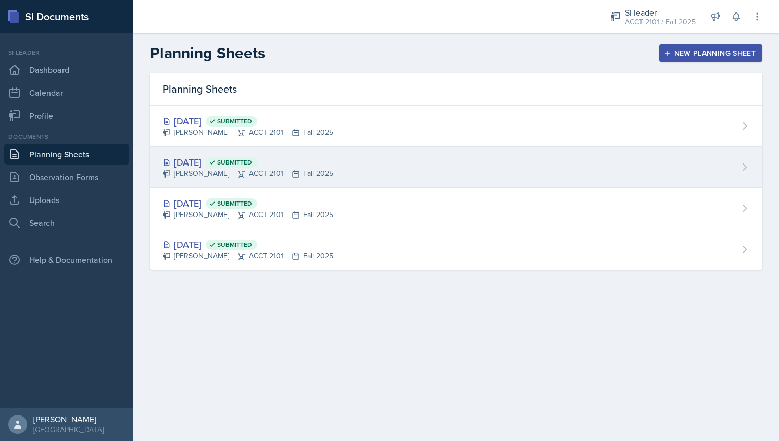
click at [316, 161] on div "[DATE] Submitted" at bounding box center [247, 162] width 171 height 14
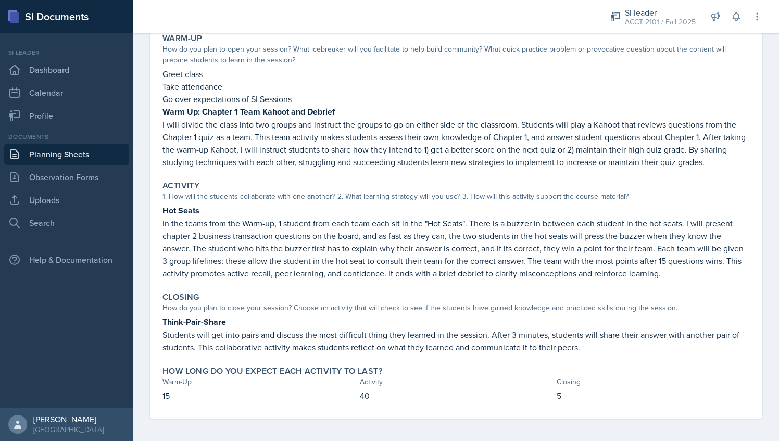
scroll to position [104, 0]
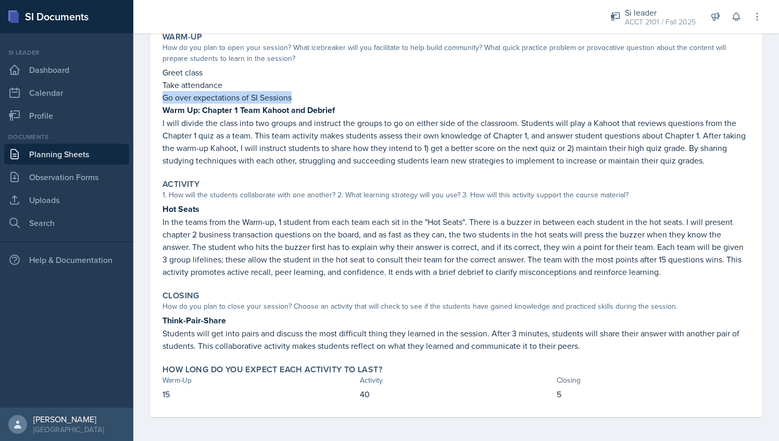
drag, startPoint x: 315, startPoint y: 91, endPoint x: 308, endPoint y: 98, distance: 9.9
click at [308, 98] on div "Greet class Take attendance Go over expectations of SI Sessions Warm Up: Chapte…" at bounding box center [455, 116] width 587 height 101
drag, startPoint x: 308, startPoint y: 98, endPoint x: 303, endPoint y: 140, distance: 42.4
click at [303, 140] on p "I will divide the class into two groups and instruct the groups to go on either…" at bounding box center [455, 142] width 587 height 50
click at [209, 123] on p "I will divide the class into two groups and instruct the groups to go on either…" at bounding box center [455, 142] width 587 height 50
